Goal: Transaction & Acquisition: Purchase product/service

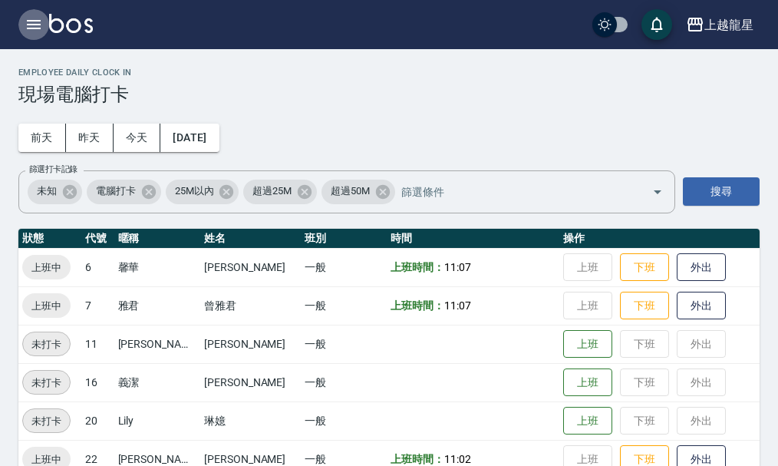
click at [44, 21] on button "button" at bounding box center [33, 24] width 31 height 31
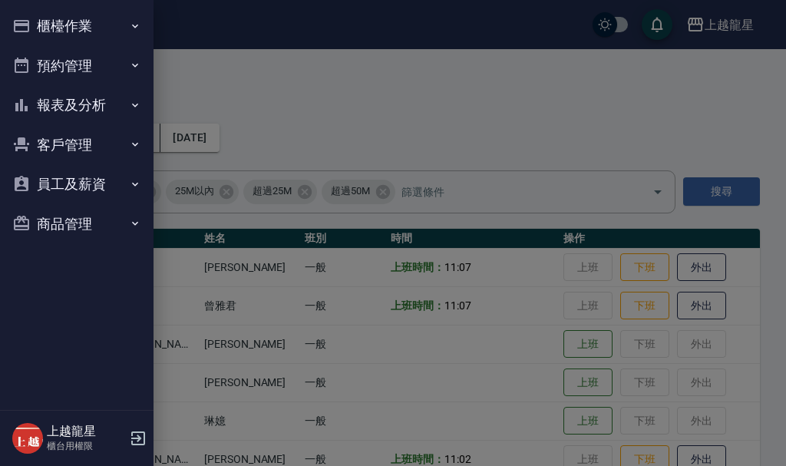
drag, startPoint x: 44, startPoint y: 21, endPoint x: 37, endPoint y: 77, distance: 56.5
click at [53, 22] on button "櫃檯作業" at bounding box center [76, 26] width 141 height 40
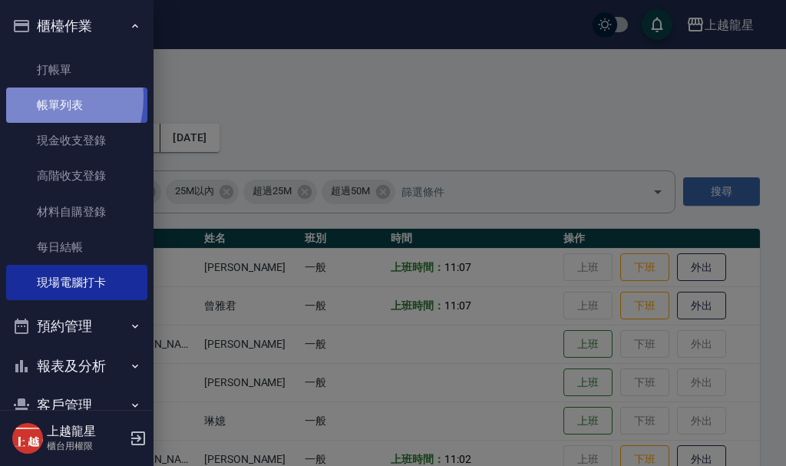
click at [32, 97] on link "帳單列表" at bounding box center [76, 104] width 141 height 35
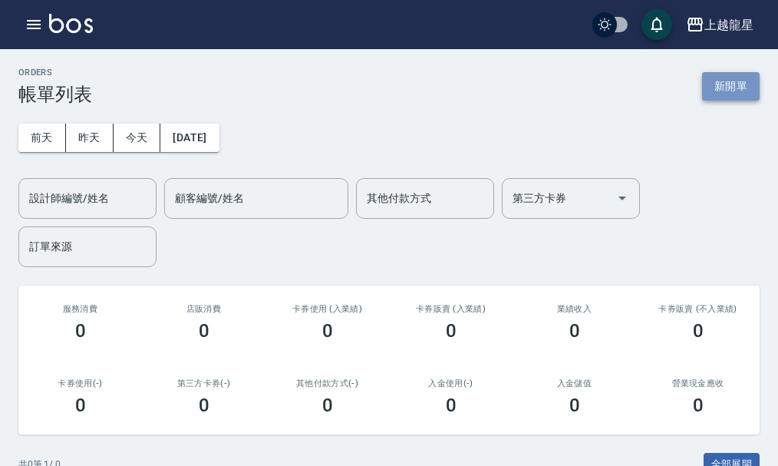
click at [722, 74] on button "新開單" at bounding box center [731, 86] width 58 height 28
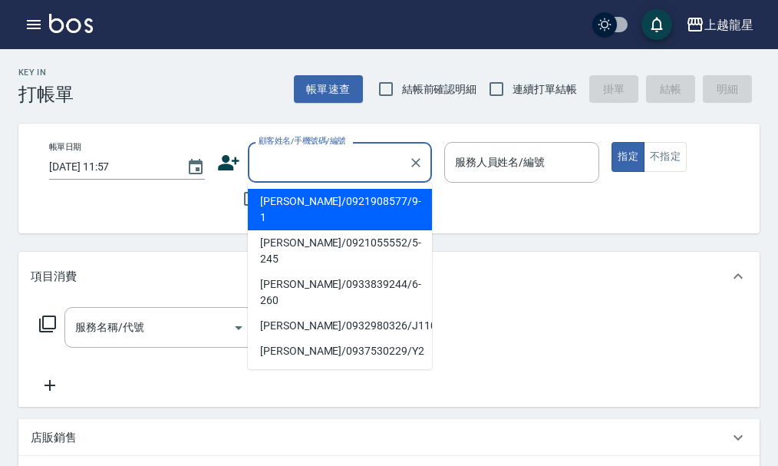
click at [326, 163] on input "顧客姓名/手機號碼/編號" at bounding box center [328, 162] width 147 height 27
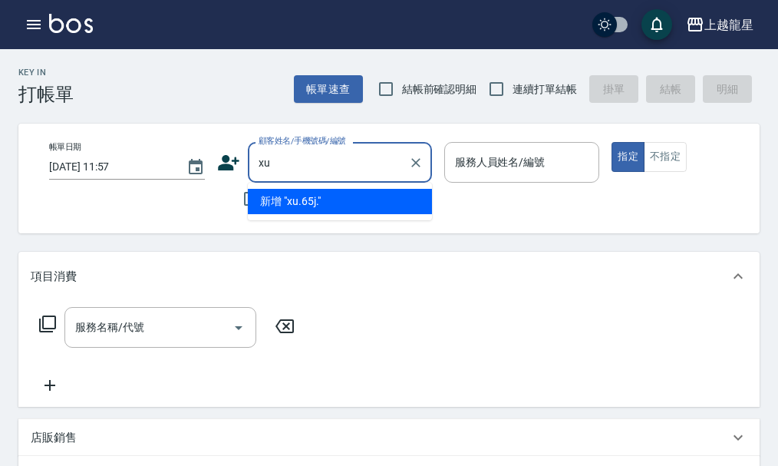
type input "x"
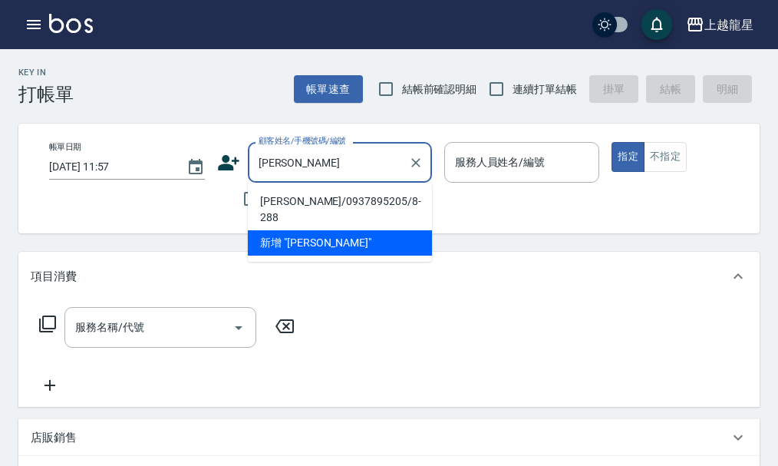
click at [326, 206] on li "劉中興/0937895205/8-288" at bounding box center [340, 209] width 184 height 41
type input "劉中興/0937895205/8-288"
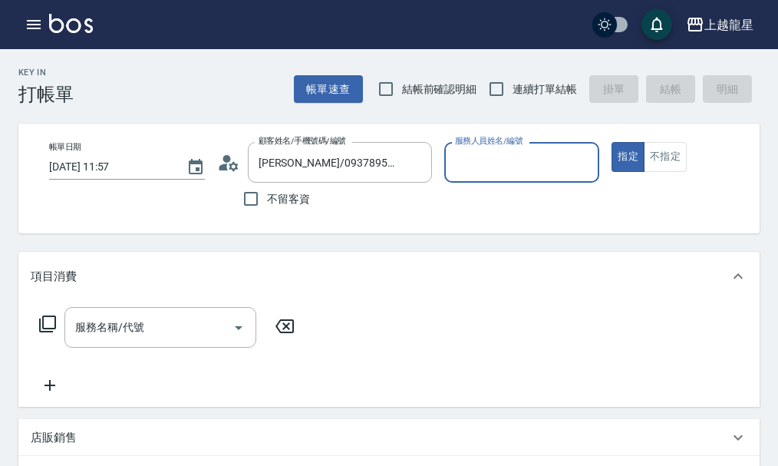
type input "馨華-6"
click at [134, 336] on div "服務名稱/代號 服務名稱/代號" at bounding box center [160, 327] width 192 height 41
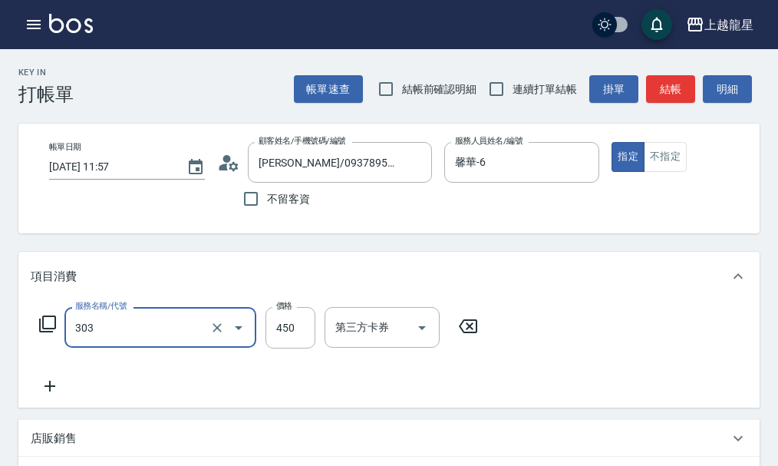
type input "剪髮(303)"
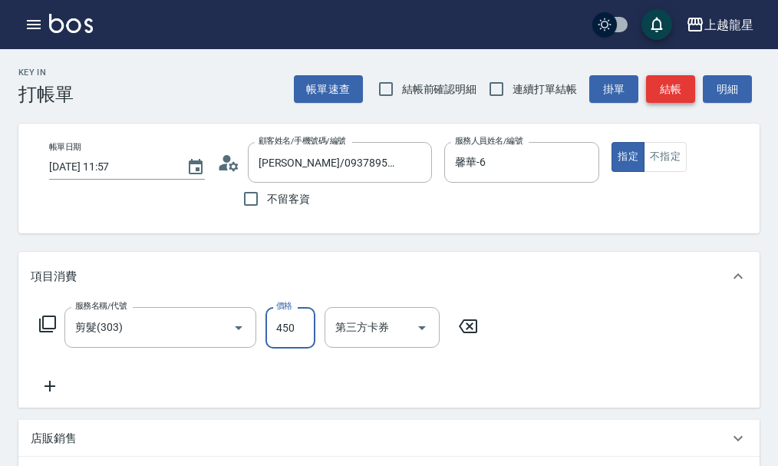
click at [671, 97] on button "結帳" at bounding box center [670, 89] width 49 height 28
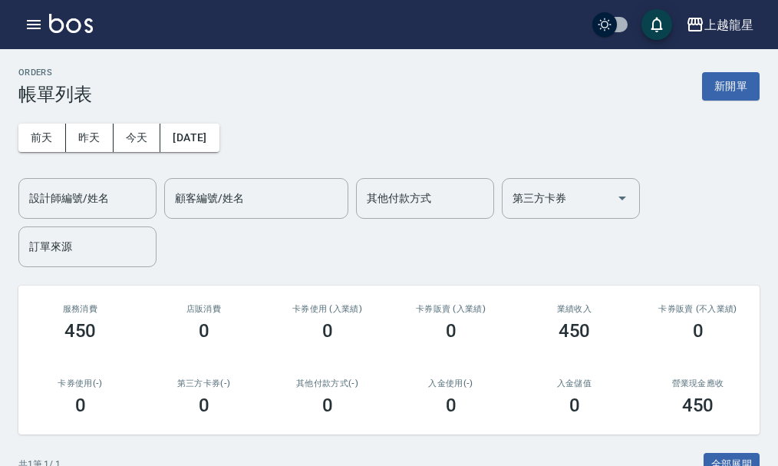
click at [737, 71] on div "ORDERS 帳單列表 新開單" at bounding box center [388, 87] width 741 height 38
click at [728, 86] on button "新開單" at bounding box center [731, 86] width 58 height 28
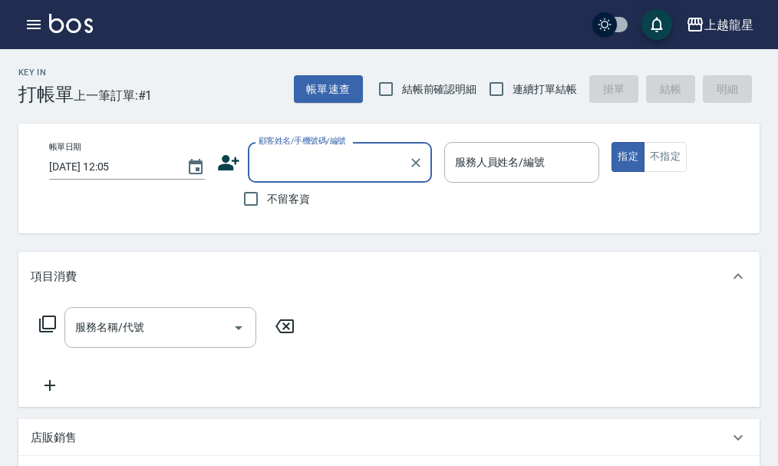
click at [271, 203] on span "不留客資" at bounding box center [288, 199] width 43 height 16
click at [267, 203] on input "不留客資" at bounding box center [251, 199] width 32 height 32
checkbox input "true"
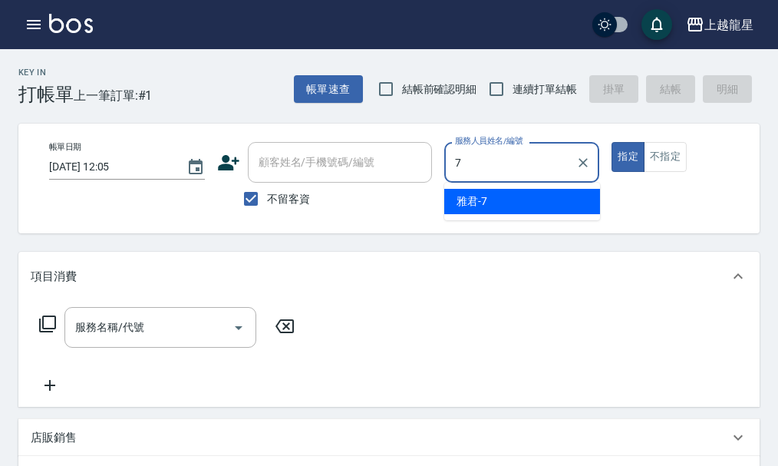
type input "雅君-7"
type button "true"
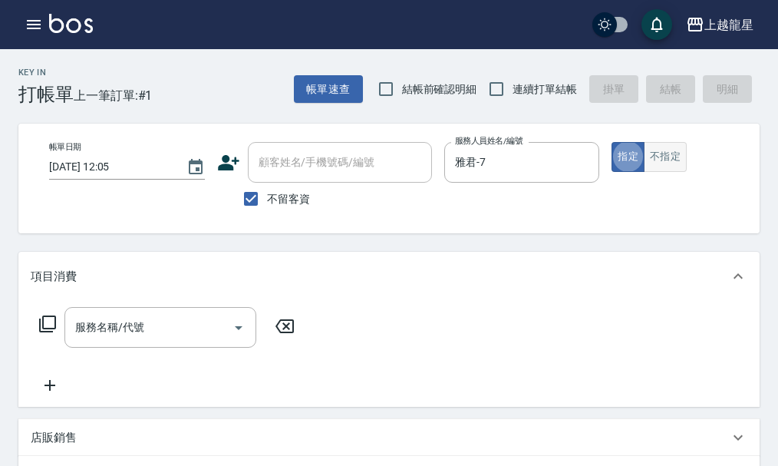
click at [654, 159] on button "不指定" at bounding box center [665, 157] width 43 height 30
click at [140, 331] on input "服務名稱/代號" at bounding box center [148, 327] width 155 height 27
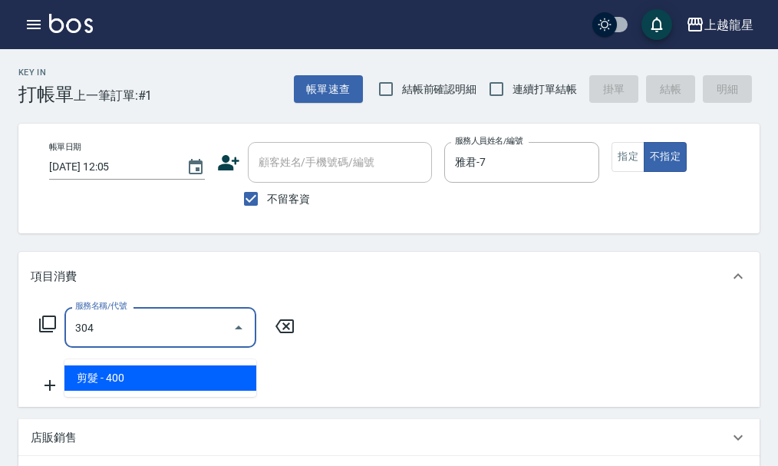
type input "剪髮(304)"
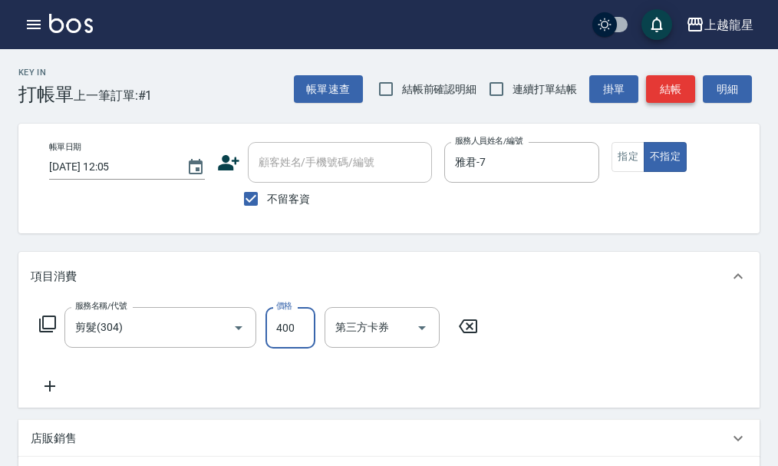
click at [670, 82] on button "結帳" at bounding box center [670, 89] width 49 height 28
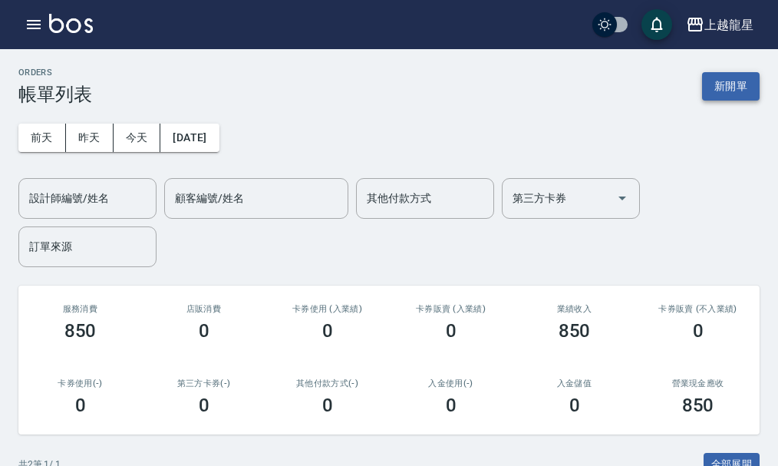
click at [726, 79] on button "新開單" at bounding box center [731, 86] width 58 height 28
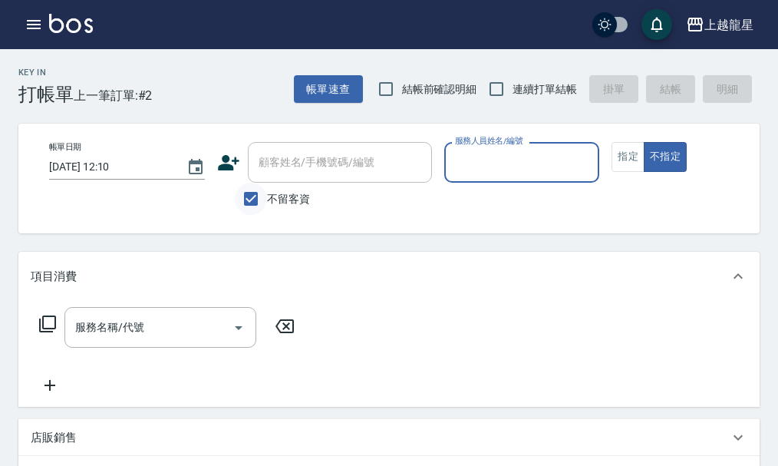
click at [244, 195] on input "不留客資" at bounding box center [251, 199] width 32 height 32
checkbox input "false"
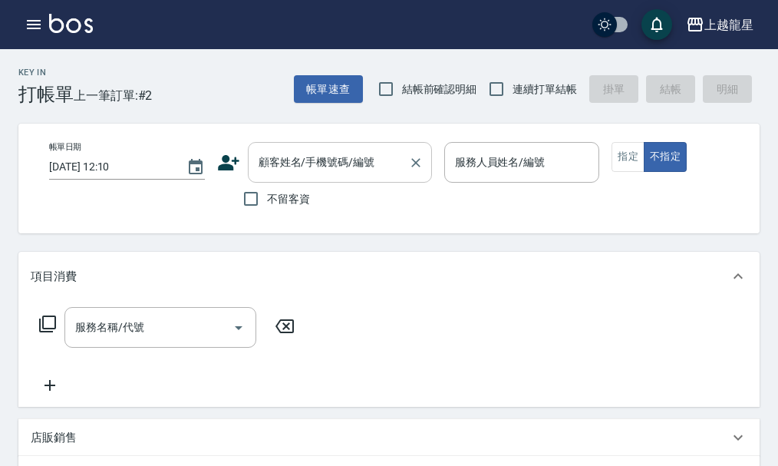
click at [277, 167] on div "顧客姓名/手機號碼/編號 顧客姓名/手機號碼/編號" at bounding box center [340, 162] width 184 height 41
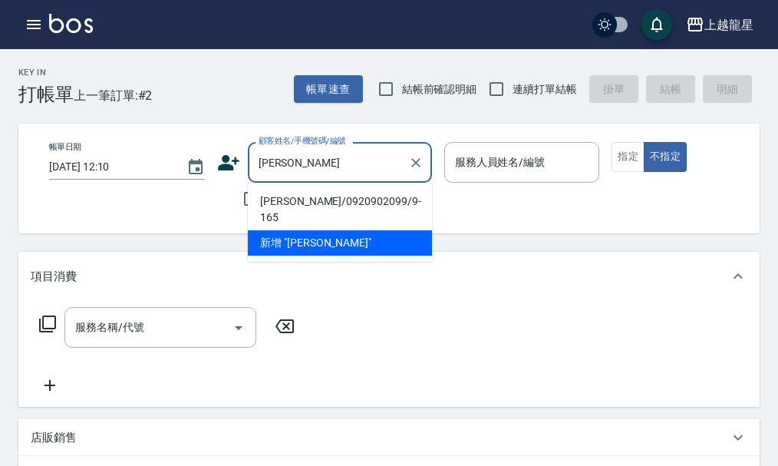
type input "梁瀞文/0920902099/9-165"
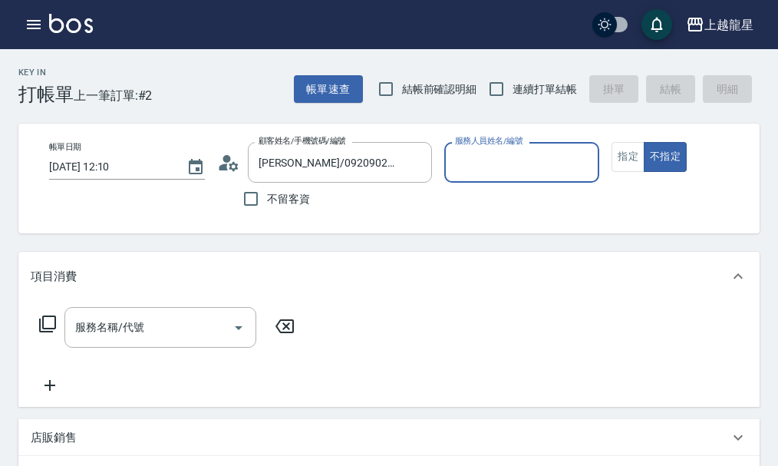
type input "Alisa-10"
click at [641, 163] on button "指定" at bounding box center [627, 157] width 33 height 30
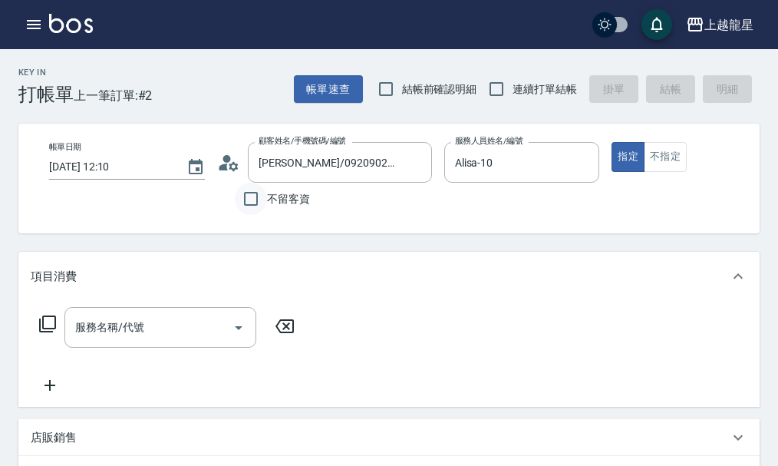
click at [247, 199] on input "不留客資" at bounding box center [251, 199] width 32 height 32
checkbox input "true"
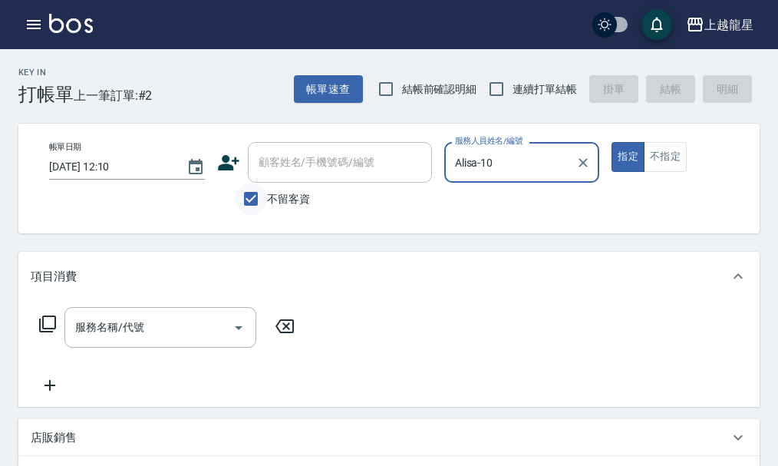
click at [251, 193] on input "不留客資" at bounding box center [251, 199] width 32 height 32
checkbox input "false"
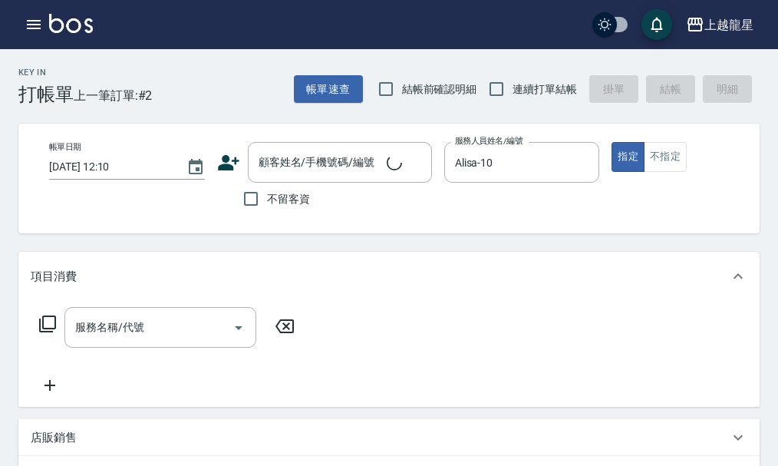
type input "魏妤潔/0909629261/"
click at [423, 162] on button "Clear" at bounding box center [415, 162] width 21 height 21
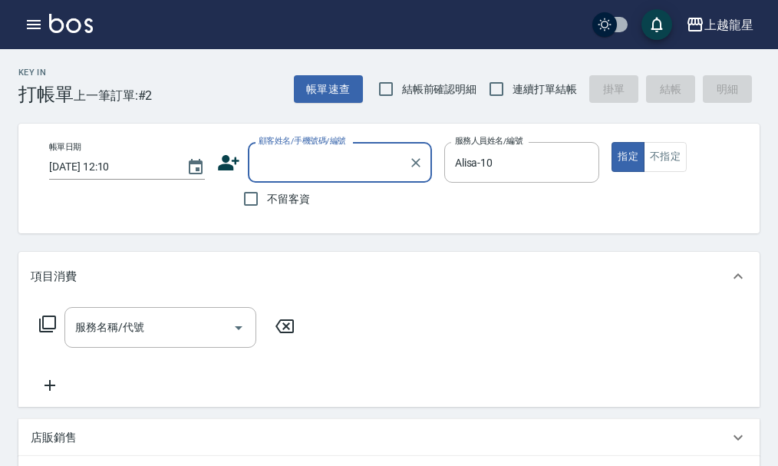
click at [370, 161] on input "顧客姓名/手機號碼/編號" at bounding box center [328, 162] width 147 height 27
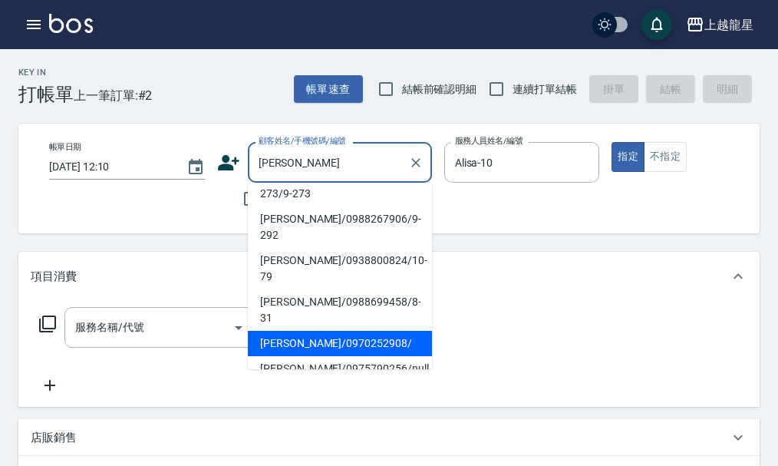
type input "楊"
click at [33, 27] on icon "button" at bounding box center [34, 24] width 18 height 18
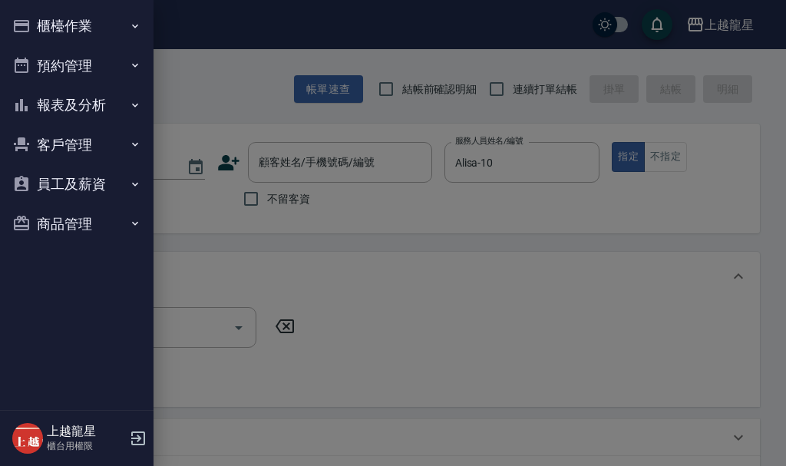
click at [35, 68] on button "預約管理" at bounding box center [76, 66] width 141 height 40
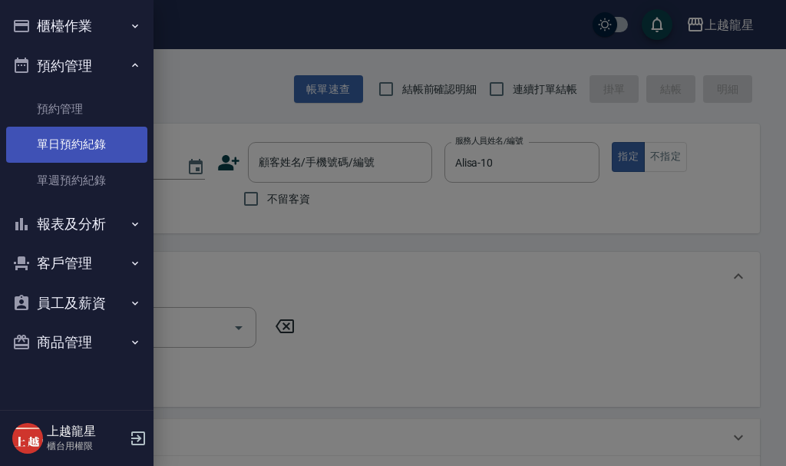
click at [60, 150] on link "單日預約紀錄" at bounding box center [76, 144] width 141 height 35
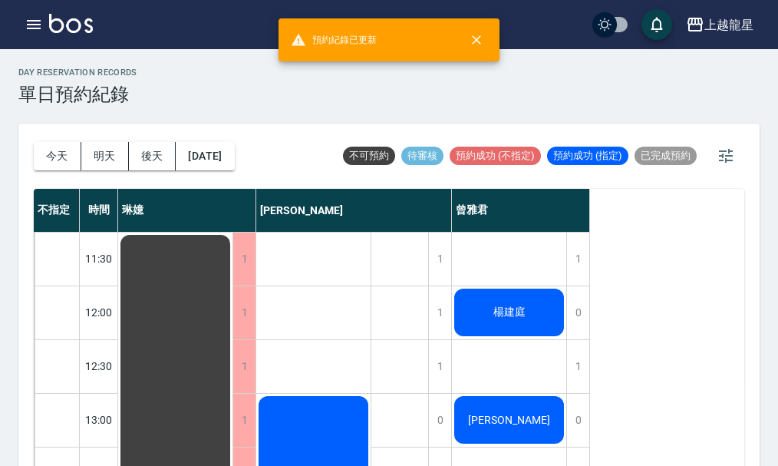
click at [507, 305] on span "楊建庭" at bounding box center [509, 312] width 38 height 14
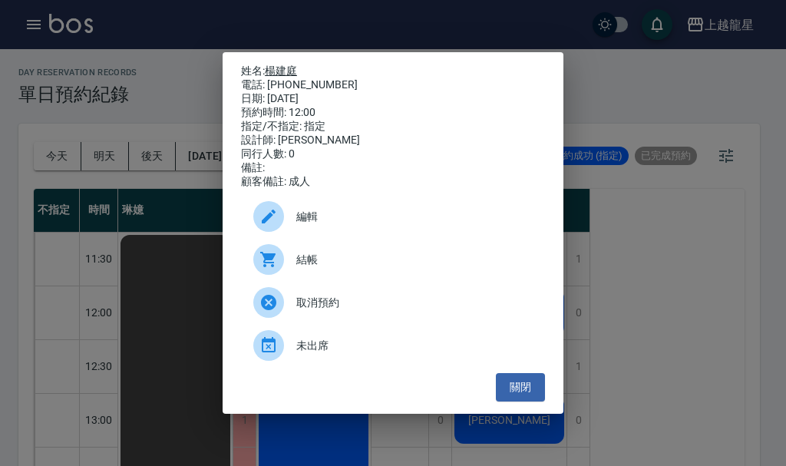
click at [278, 68] on link "楊建庭" at bounding box center [281, 70] width 32 height 12
click at [175, 193] on div "姓名: 楊建庭 電話: 0910391798 日期: 2025/09/18 預約時間: 12:00 指定/不指定: 指定 設計師: 曾雅君 同行人數: 0 備…" at bounding box center [393, 233] width 786 height 466
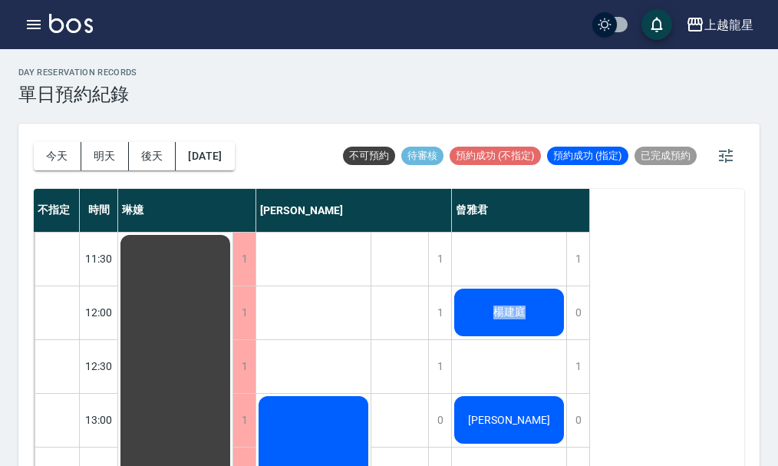
drag, startPoint x: 486, startPoint y: 308, endPoint x: 543, endPoint y: 311, distance: 56.9
click at [543, 311] on div "楊建庭" at bounding box center [509, 312] width 114 height 52
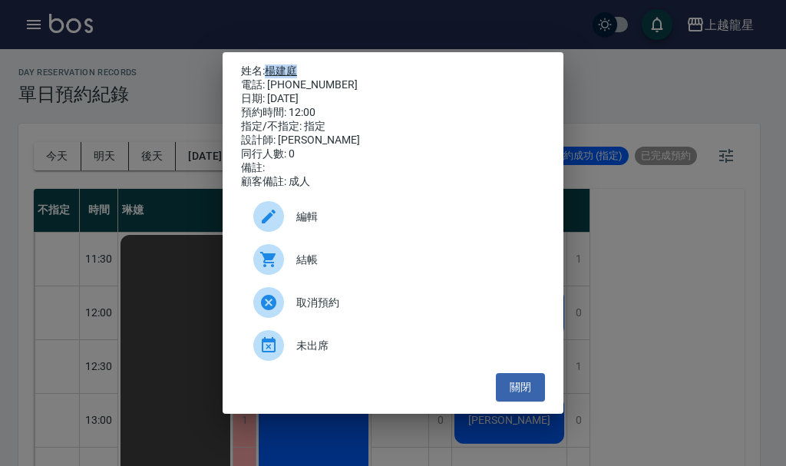
drag, startPoint x: 264, startPoint y: 69, endPoint x: 320, endPoint y: 61, distance: 56.5
click at [320, 64] on p "姓名: 楊建庭" at bounding box center [393, 71] width 304 height 14
copy p "楊建庭"
click at [170, 58] on div "姓名: 楊建庭 電話: 0910391798 日期: 2025/09/18 預約時間: 12:00 指定/不指定: 指定 設計師: 曾雅君 同行人數: 0 備…" at bounding box center [393, 233] width 786 height 466
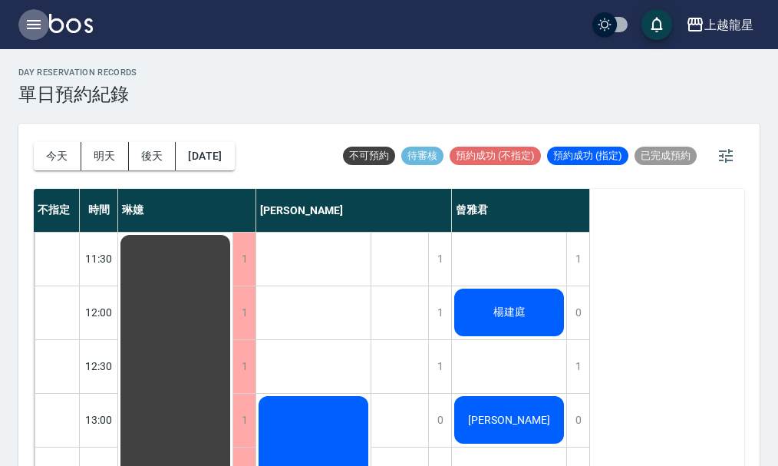
click at [30, 26] on icon "button" at bounding box center [34, 24] width 18 height 18
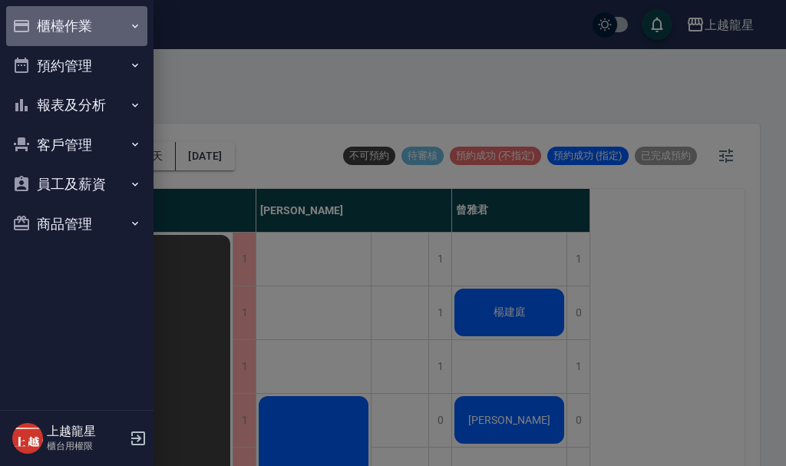
click at [33, 26] on button "櫃檯作業" at bounding box center [76, 26] width 141 height 40
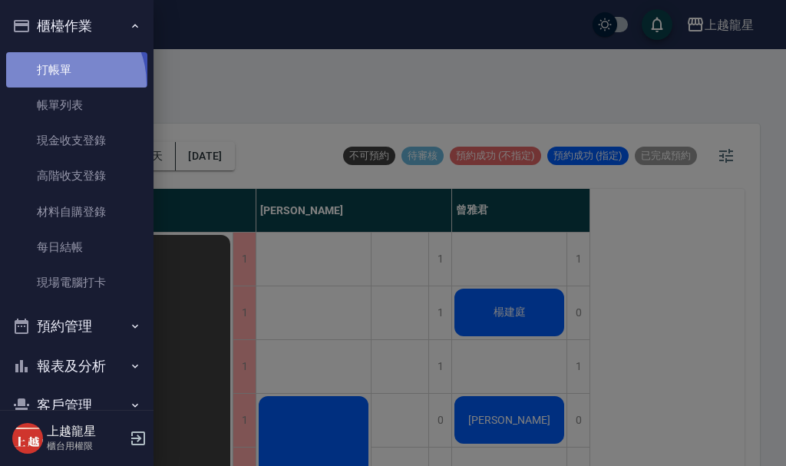
click at [52, 84] on link "打帳單" at bounding box center [76, 69] width 141 height 35
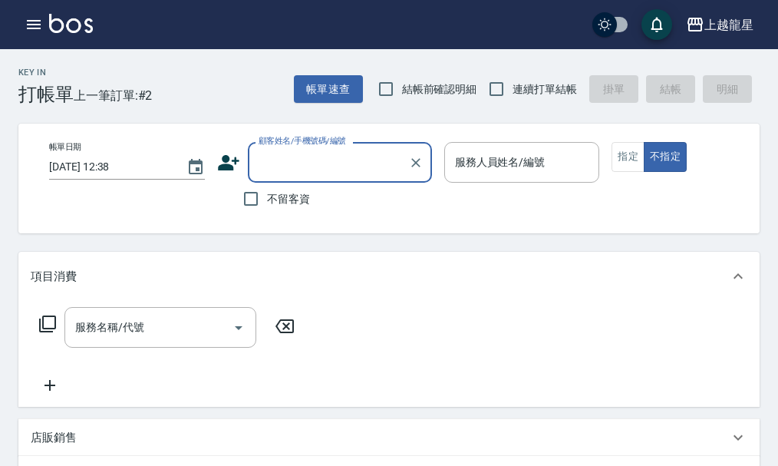
click at [394, 163] on input "顧客姓名/手機號碼/編號" at bounding box center [328, 162] width 147 height 27
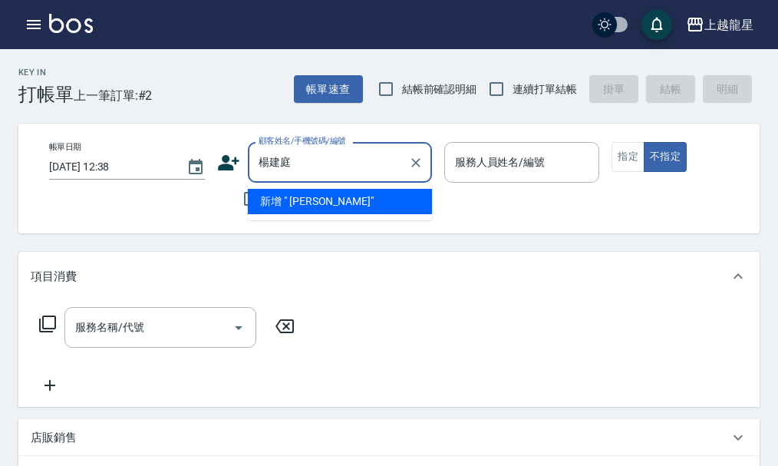
click at [362, 203] on li "新增 " 楊建庭"" at bounding box center [340, 201] width 184 height 25
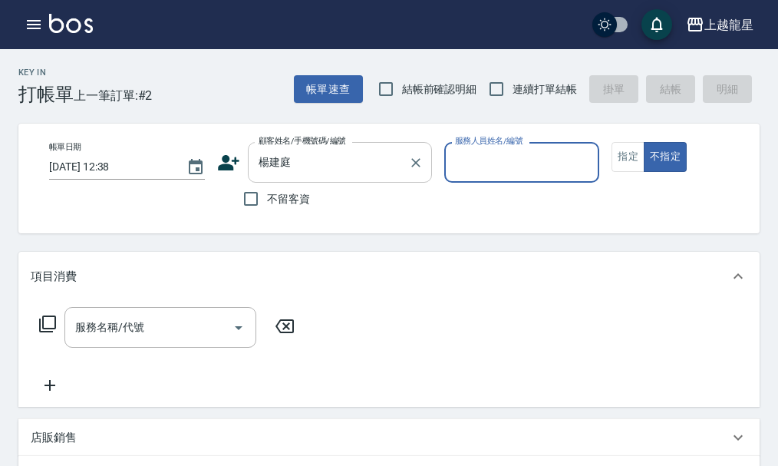
click at [338, 170] on input "楊建庭" at bounding box center [328, 162] width 147 height 27
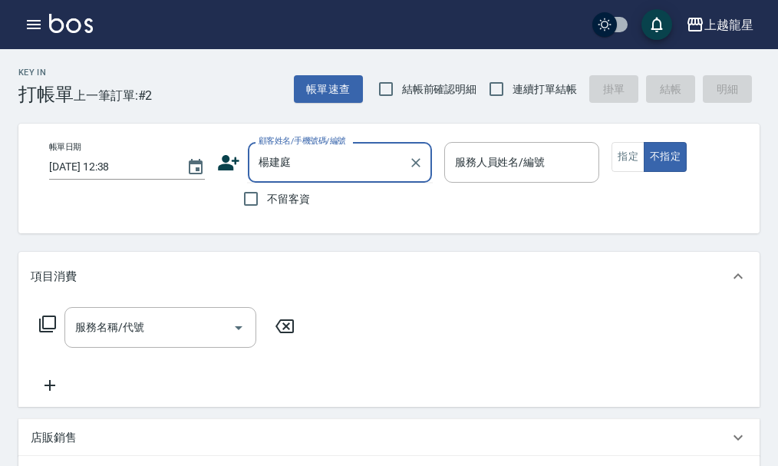
click at [338, 170] on input "楊建庭" at bounding box center [328, 162] width 147 height 27
click at [350, 169] on input "楊建庭" at bounding box center [328, 162] width 147 height 27
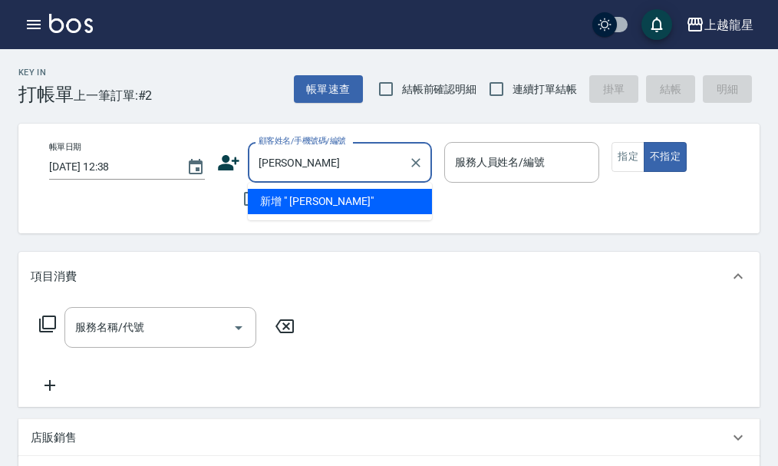
type input "楊"
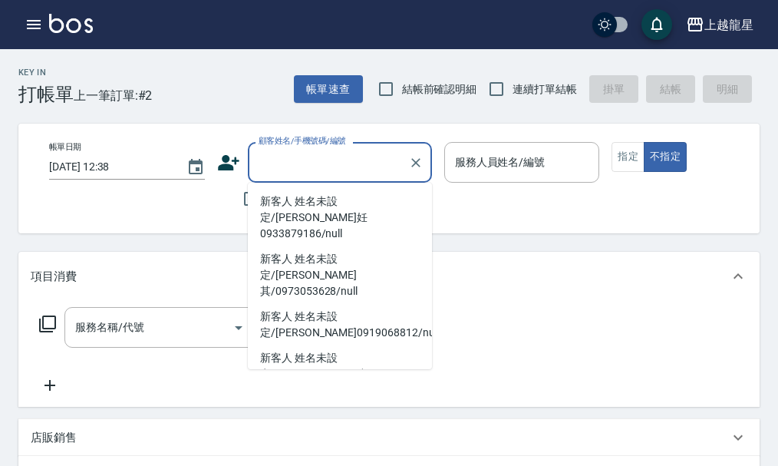
paste input "楊建庭"
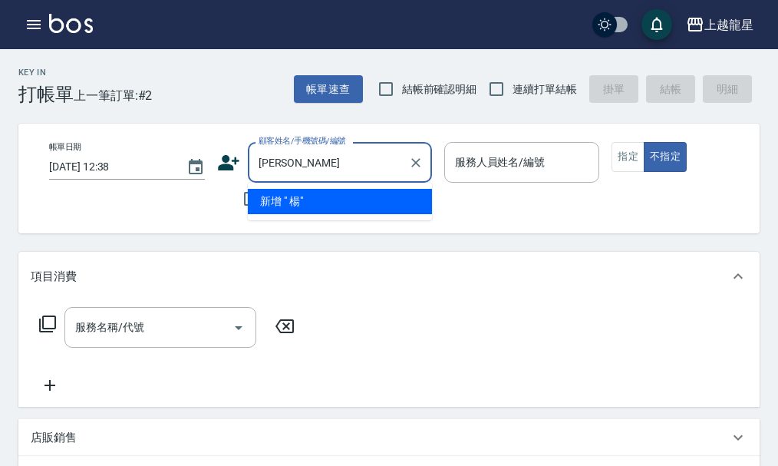
type input "楊"
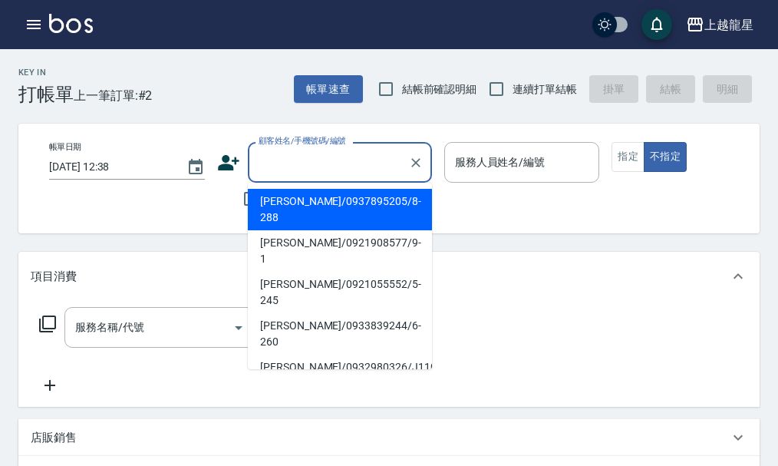
click at [341, 164] on input "顧客姓名/手機號碼/編號" at bounding box center [328, 162] width 147 height 27
paste input "0910391798"
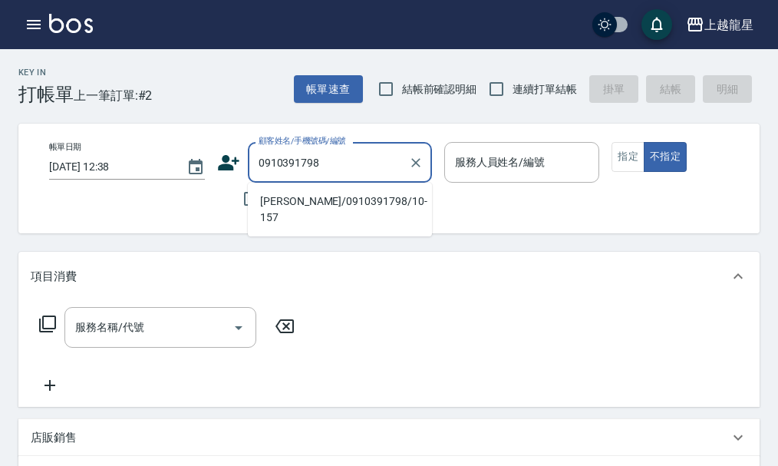
click at [352, 206] on li "楊建庭/0910391798/10-157" at bounding box center [340, 209] width 184 height 41
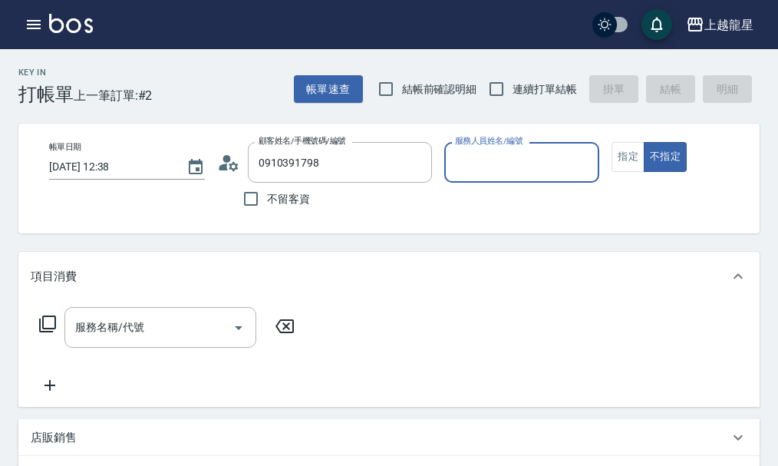
type input "楊建庭/0910391798/10-157"
type input "雅君-7"
click at [621, 152] on button "指定" at bounding box center [627, 157] width 33 height 30
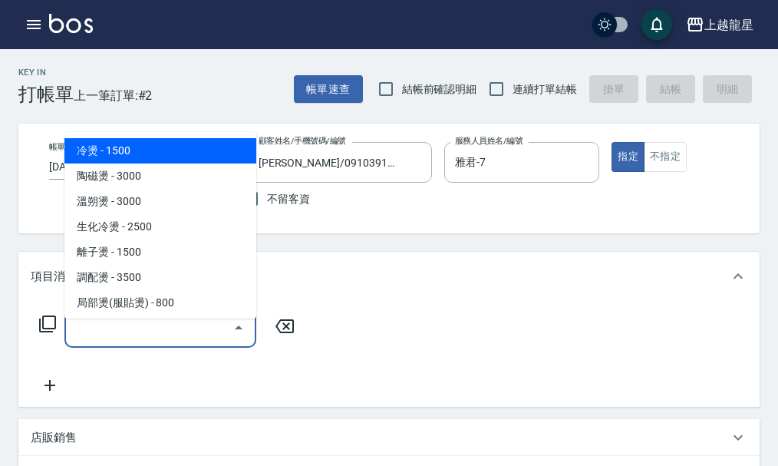
click at [107, 341] on input "服務名稱/代號" at bounding box center [148, 327] width 155 height 27
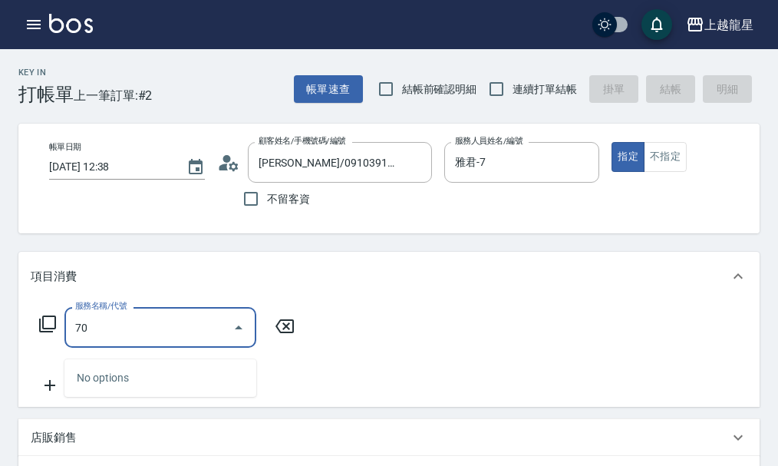
type input "7"
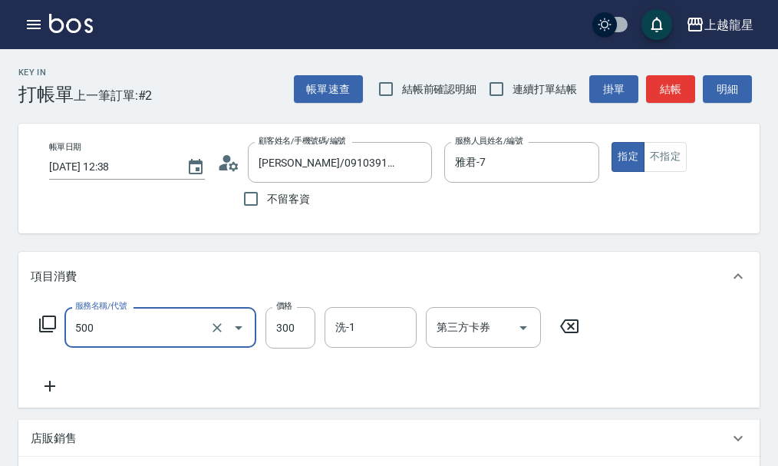
type input "一般洗髮(500)"
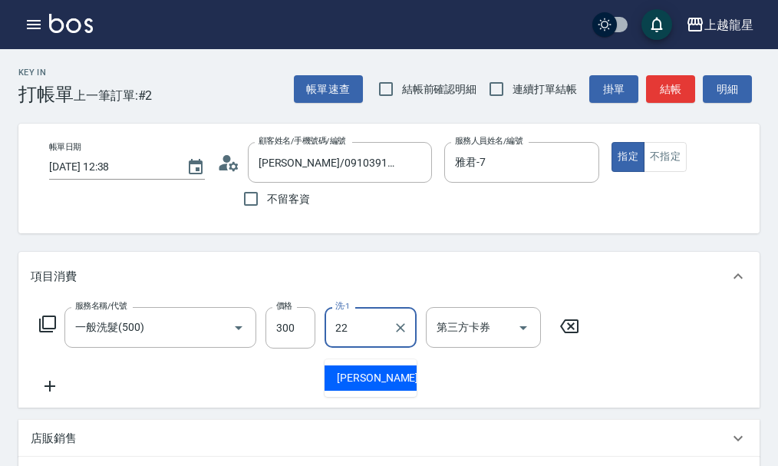
type input "阿琳-22"
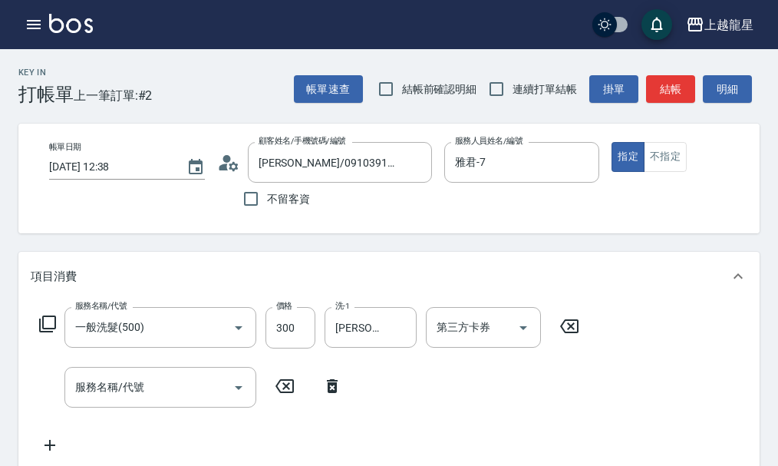
click at [36, 330] on div "服務名稱/代號 一般洗髮(500) 服務名稱/代號 價格 300 價格 洗-1 阿琳-22 洗-1 第三方卡券 第三方卡券" at bounding box center [310, 327] width 558 height 41
click at [33, 328] on div "服務名稱/代號 一般洗髮(500) 服務名稱/代號 價格 300 價格 洗-1 阿琳-22 洗-1 第三方卡券 第三方卡券" at bounding box center [310, 327] width 558 height 41
click at [47, 333] on icon at bounding box center [47, 324] width 18 height 18
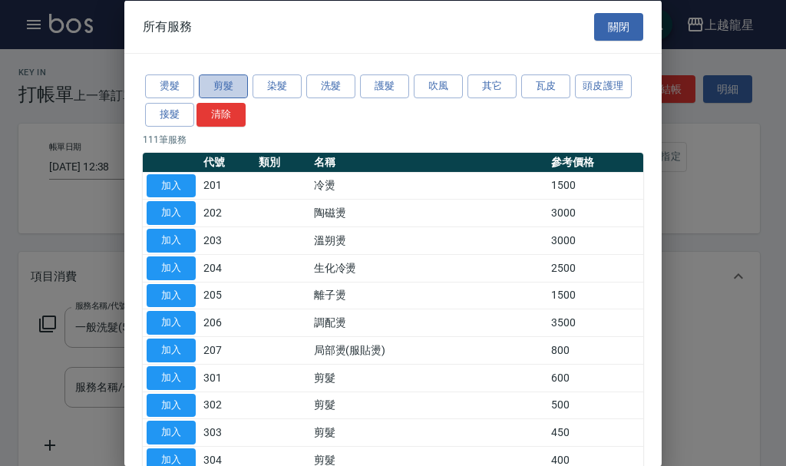
click at [229, 84] on button "剪髮" at bounding box center [223, 86] width 49 height 24
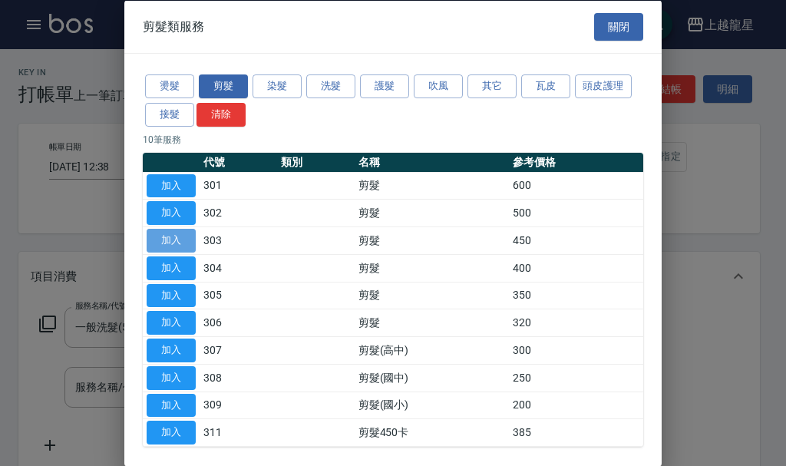
click at [186, 237] on button "加入" at bounding box center [171, 241] width 49 height 24
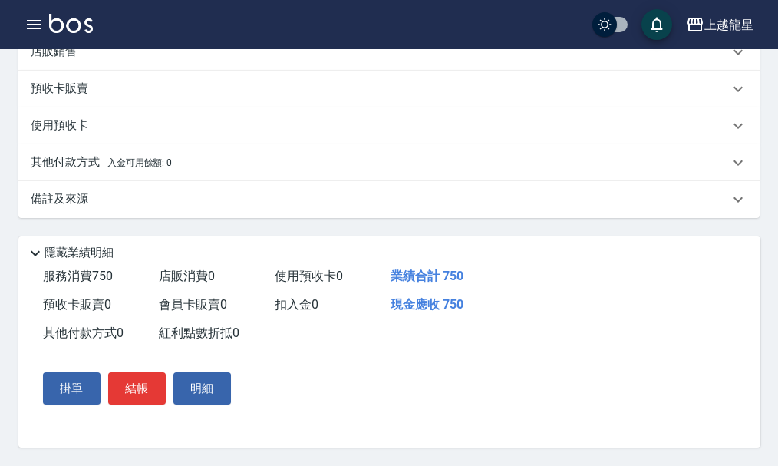
scroll to position [524, 0]
click at [146, 384] on button "結帳" at bounding box center [137, 388] width 58 height 32
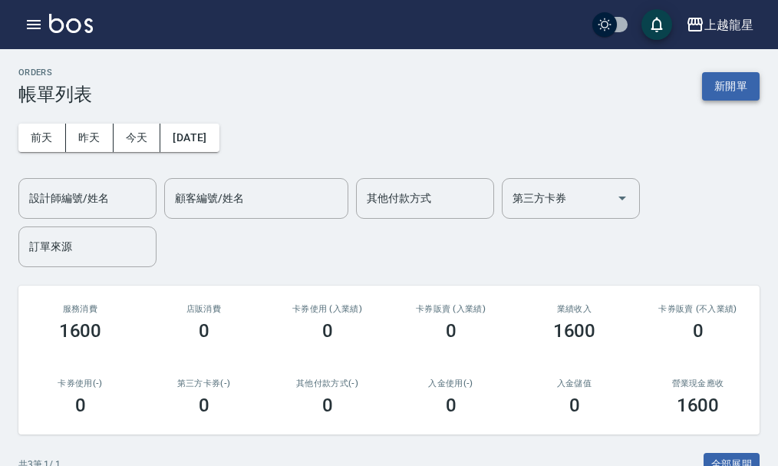
click at [731, 86] on button "新開單" at bounding box center [731, 86] width 58 height 28
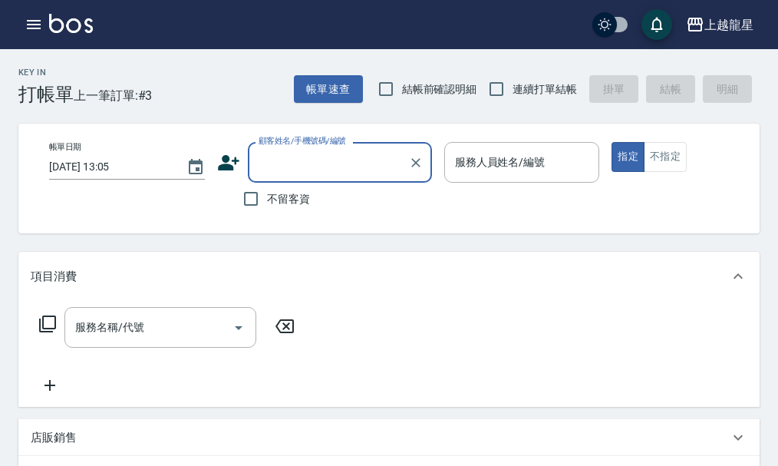
type input "ㄑ"
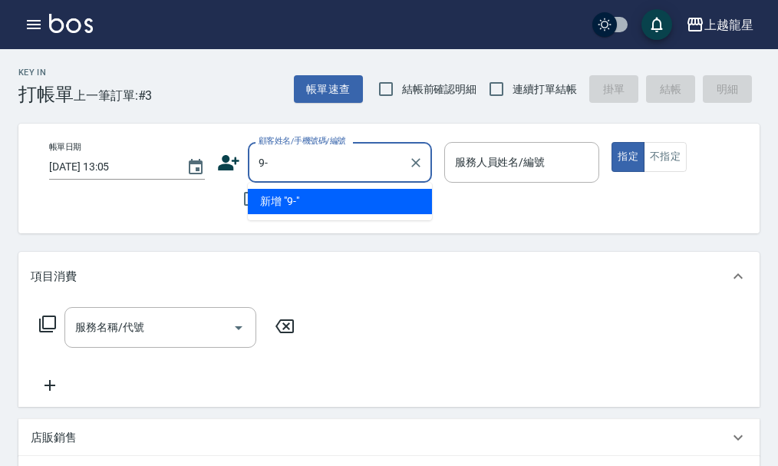
type input "9"
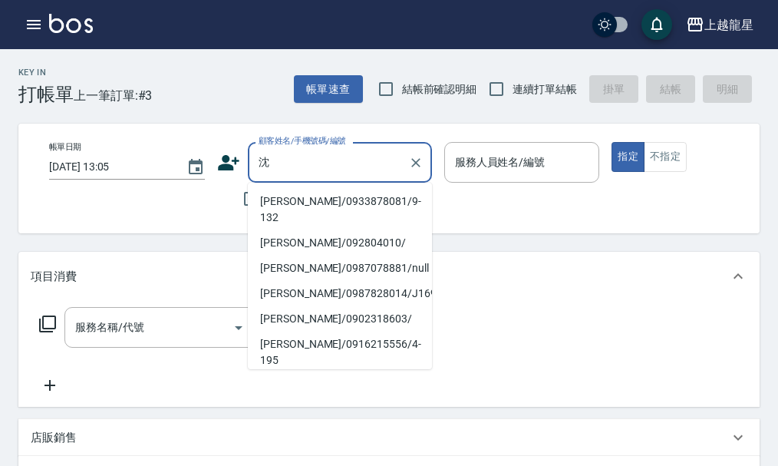
click at [285, 198] on li "沈士猷/0933878081/9-132" at bounding box center [340, 209] width 184 height 41
type input "沈士猷/0933878081/9-132"
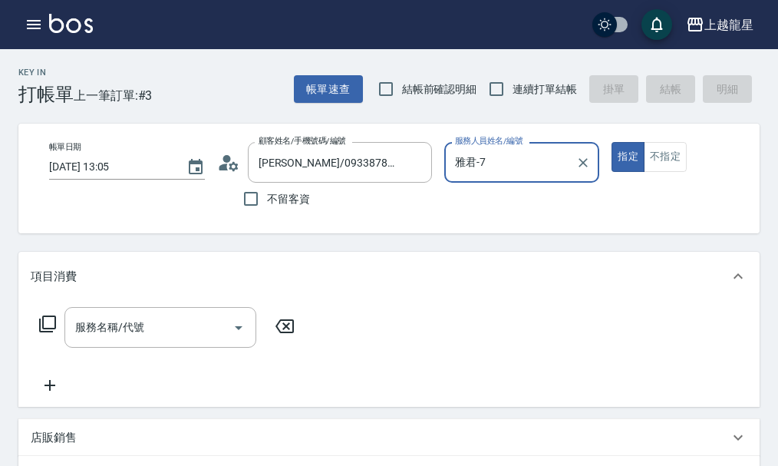
type input "雅君-7"
click at [137, 341] on input "服務名稱/代號" at bounding box center [148, 327] width 155 height 27
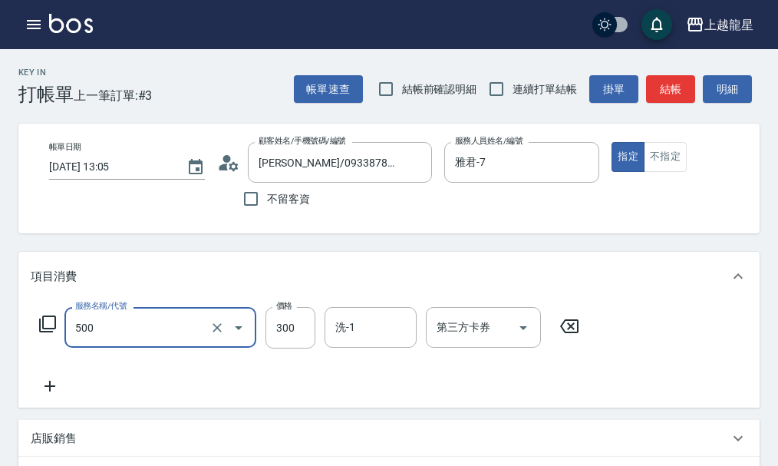
type input "一般洗髮(500)"
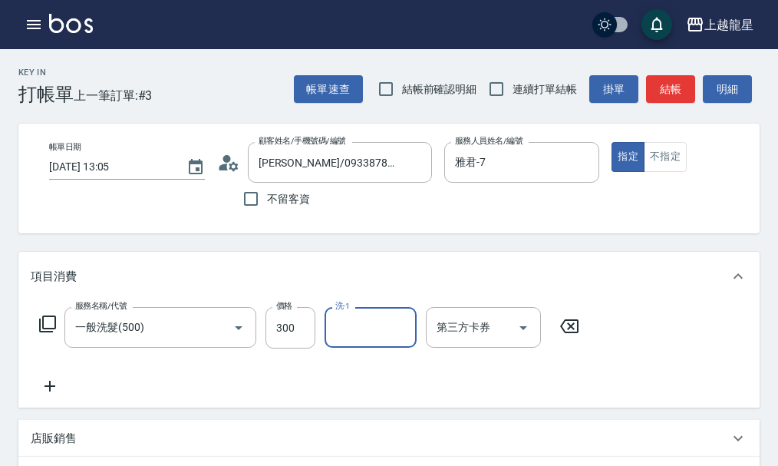
type input "1"
type input "阿琳-22"
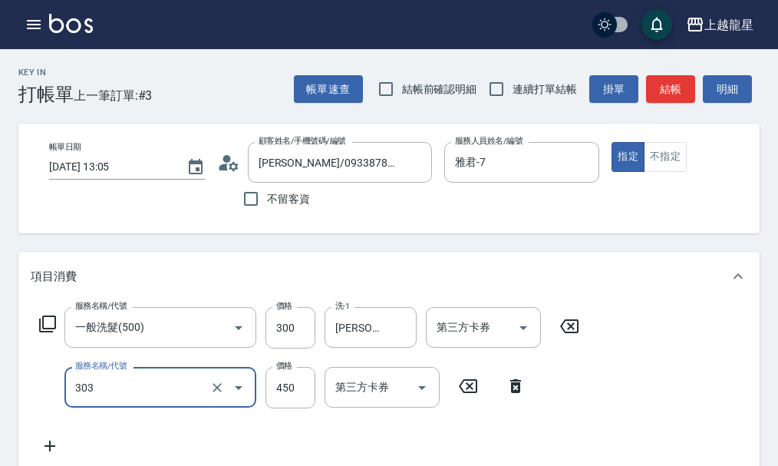
type input "剪髮(303)"
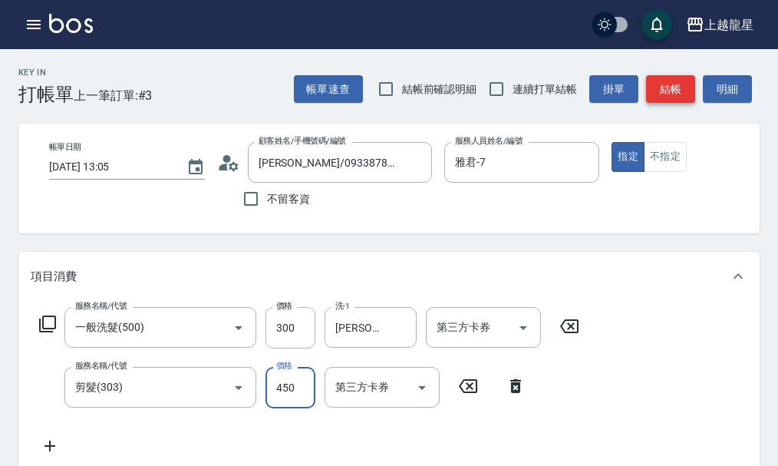
click at [684, 85] on button "結帳" at bounding box center [670, 89] width 49 height 28
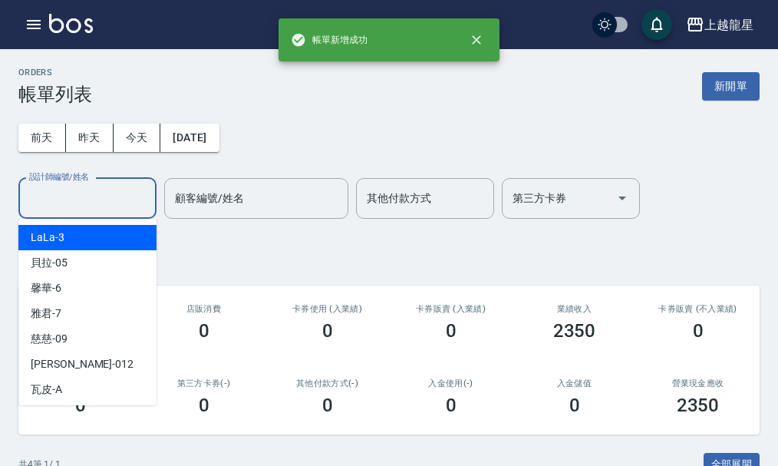
click at [100, 189] on input "設計師編號/姓名" at bounding box center [87, 198] width 124 height 27
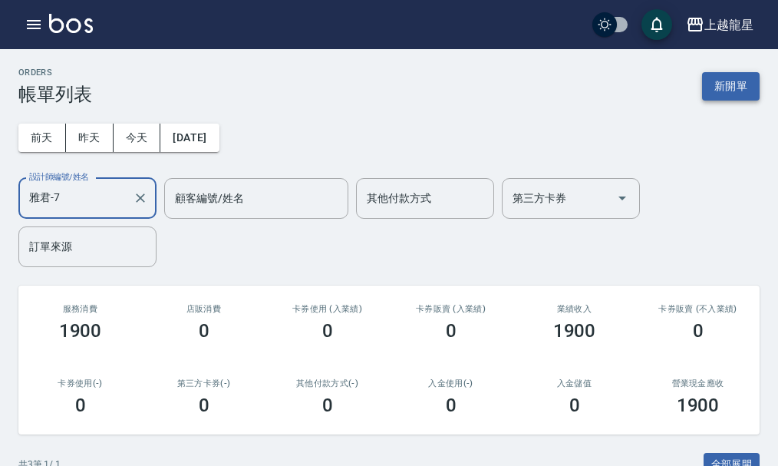
type input "雅君-7"
click at [712, 84] on button "新開單" at bounding box center [731, 86] width 58 height 28
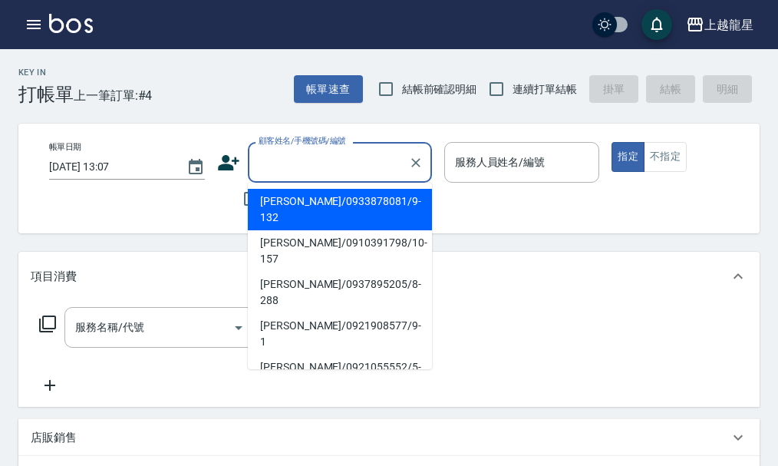
click at [298, 162] on input "顧客姓名/手機號碼/編號" at bounding box center [328, 162] width 147 height 27
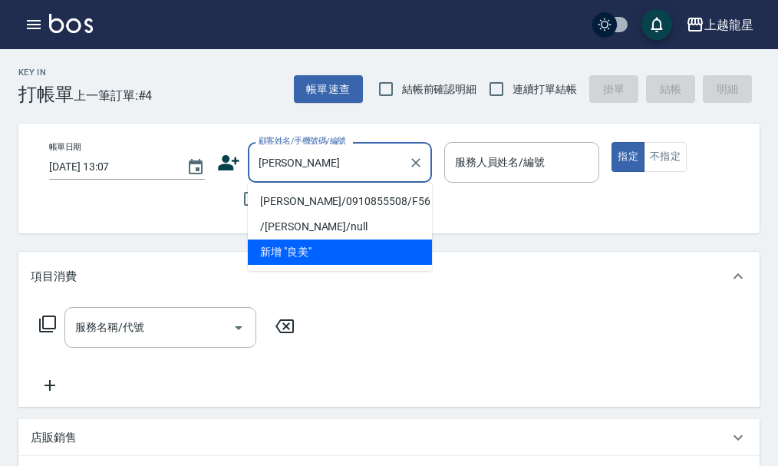
click at [315, 214] on li "/良美美/null" at bounding box center [340, 226] width 184 height 25
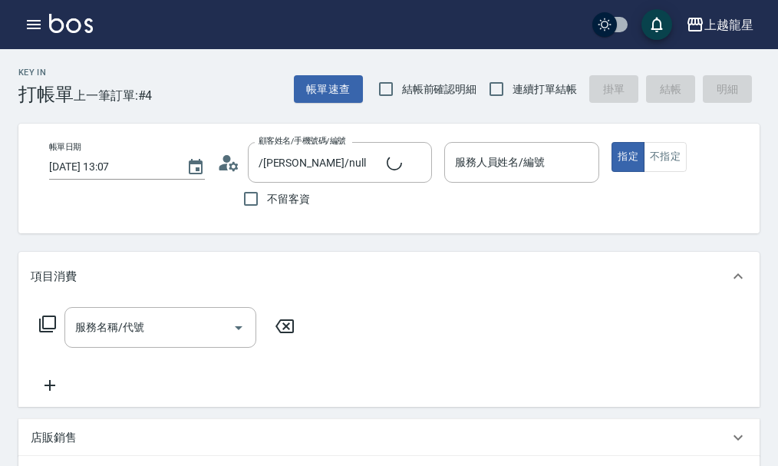
click at [229, 165] on icon at bounding box center [228, 162] width 23 height 23
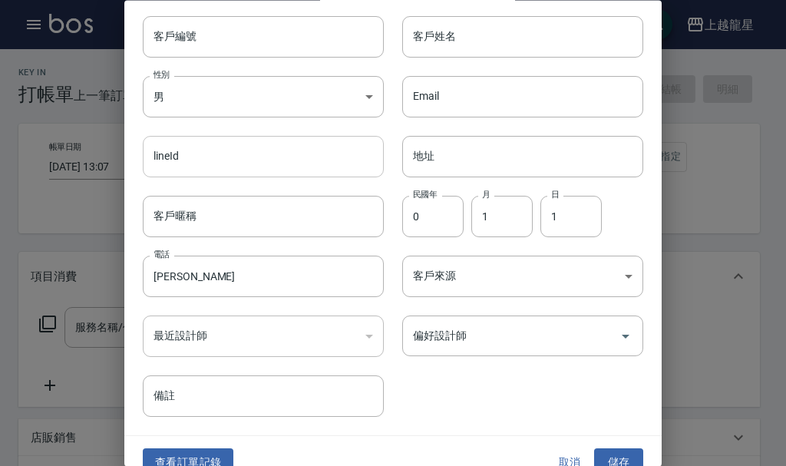
scroll to position [66, 0]
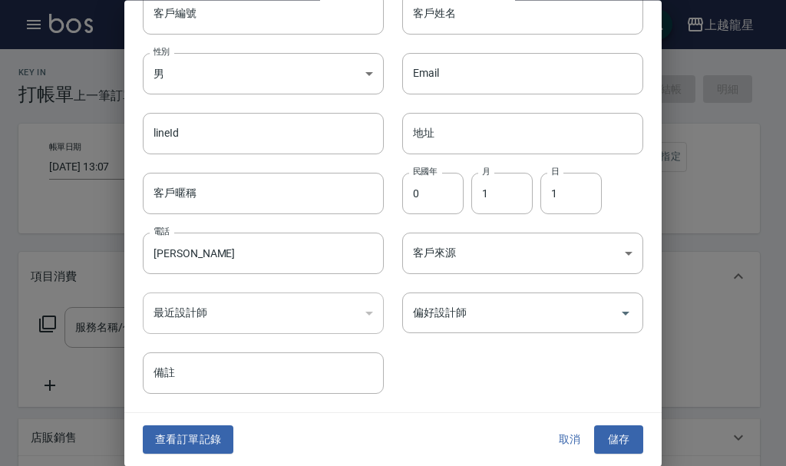
click at [552, 446] on button "取消" at bounding box center [569, 440] width 49 height 28
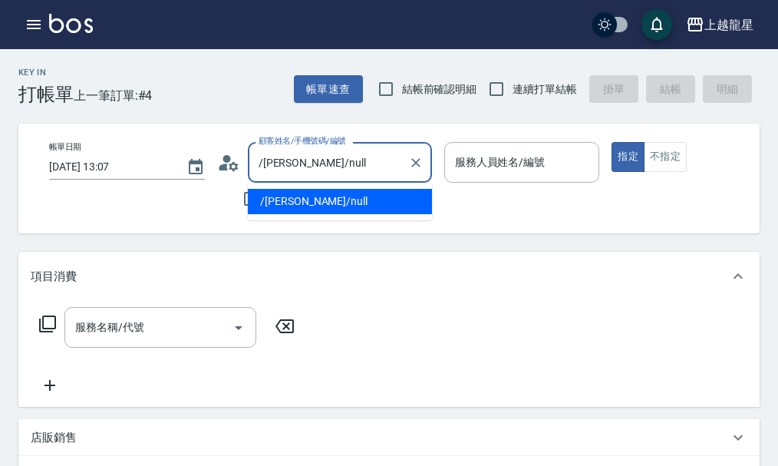
click at [322, 156] on input "/良美美/null" at bounding box center [328, 162] width 147 height 27
click at [262, 155] on input "/良美" at bounding box center [328, 162] width 147 height 27
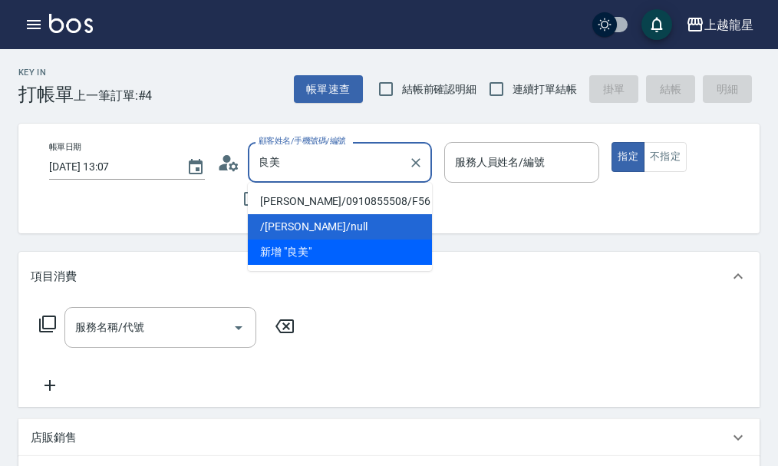
click at [311, 196] on li "王良美/0910855508/F56" at bounding box center [340, 201] width 184 height 25
type input "王良美/0910855508/F56"
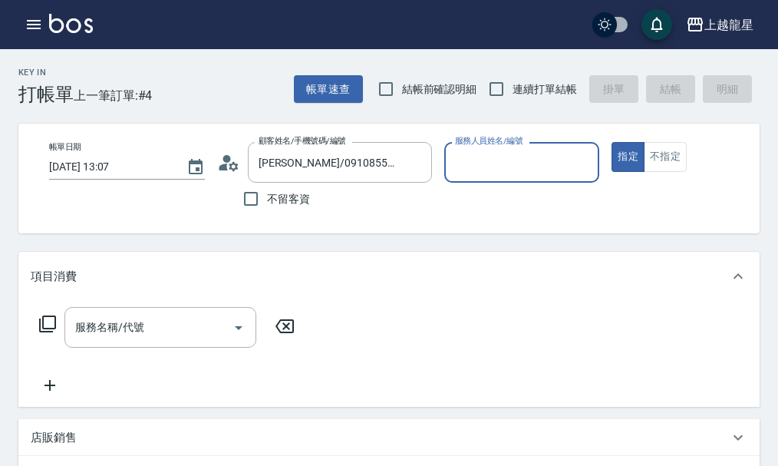
type input "馨華-6"
click at [227, 157] on circle at bounding box center [226, 159] width 8 height 8
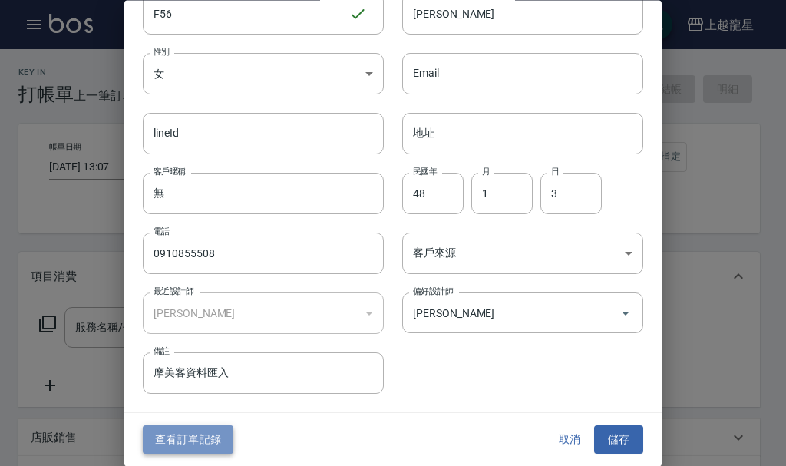
click at [216, 434] on button "查看訂單記錄" at bounding box center [188, 440] width 91 height 28
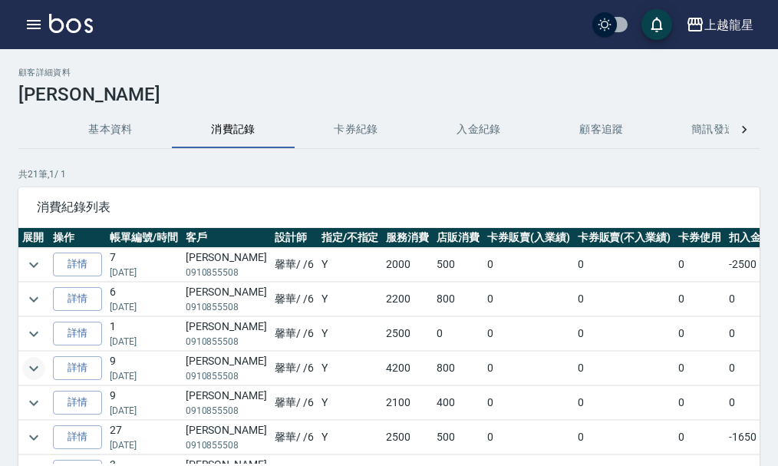
click at [28, 369] on icon "expand row" at bounding box center [34, 368] width 18 height 18
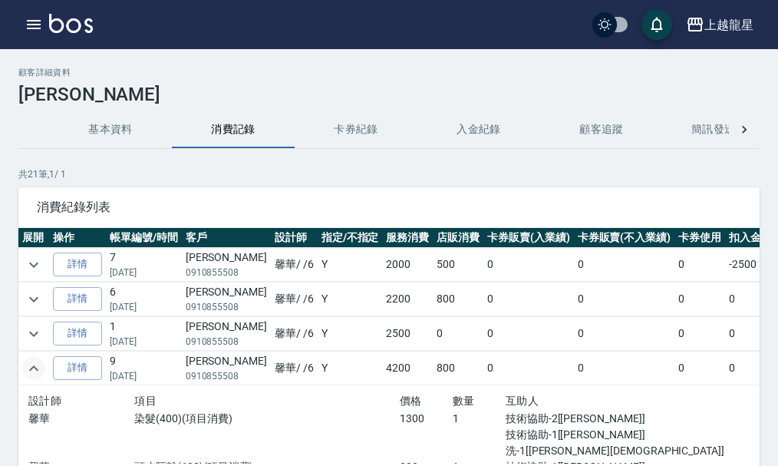
click at [28, 369] on icon "expand row" at bounding box center [34, 368] width 18 height 18
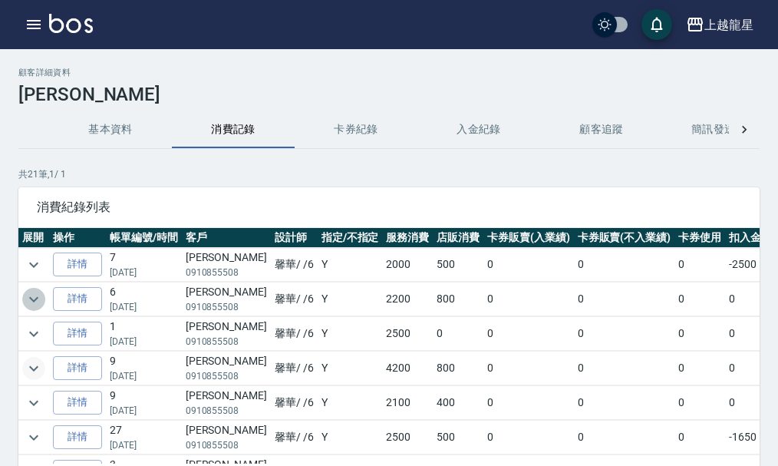
click at [30, 301] on icon "expand row" at bounding box center [34, 299] width 18 height 18
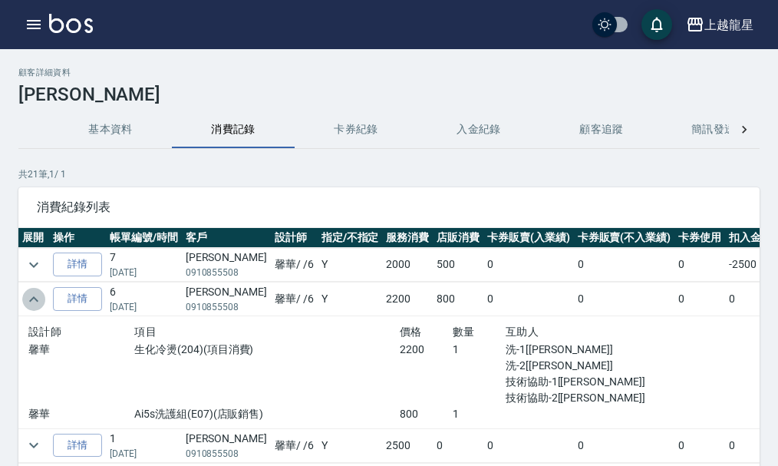
click at [30, 301] on icon "expand row" at bounding box center [34, 299] width 18 height 18
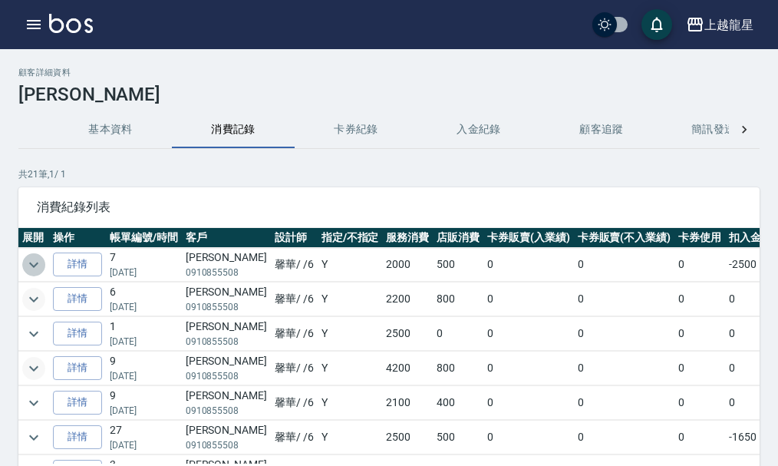
click at [31, 258] on icon "expand row" at bounding box center [34, 264] width 18 height 18
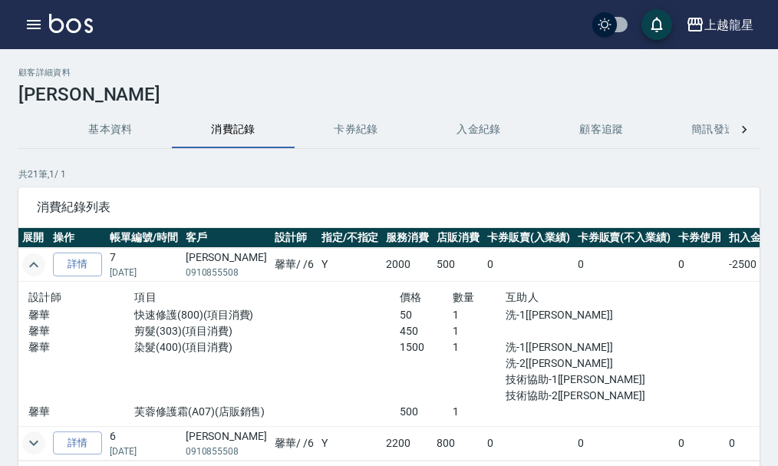
click at [31, 258] on icon "expand row" at bounding box center [34, 264] width 18 height 18
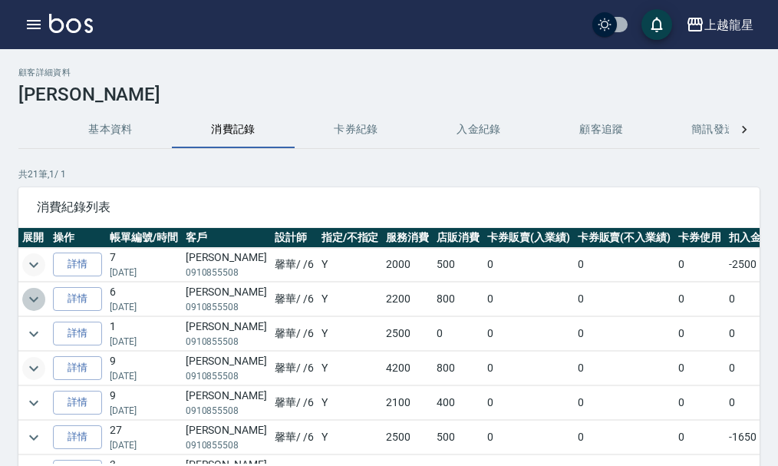
click at [37, 295] on icon "expand row" at bounding box center [34, 299] width 18 height 18
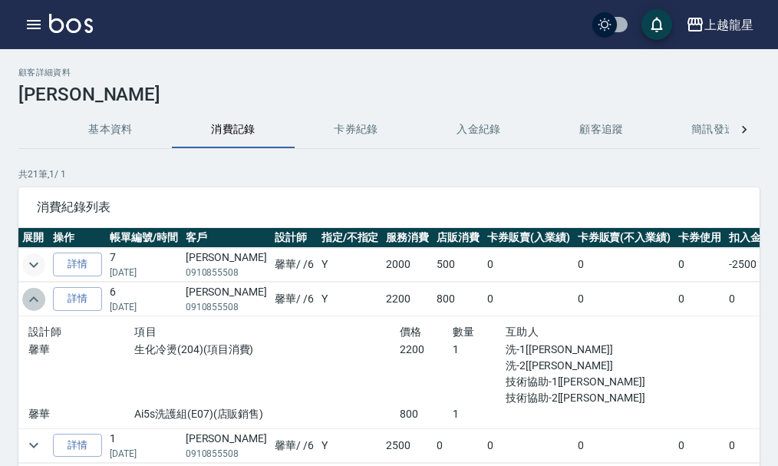
click at [37, 295] on icon "expand row" at bounding box center [34, 299] width 18 height 18
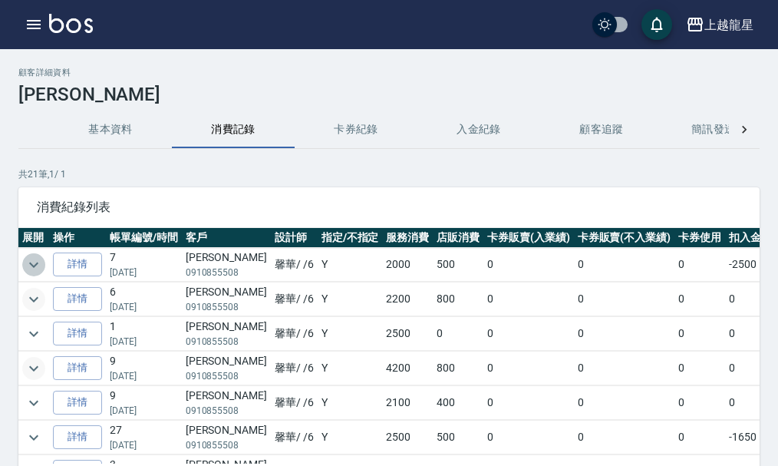
click at [31, 264] on icon "expand row" at bounding box center [33, 264] width 9 height 5
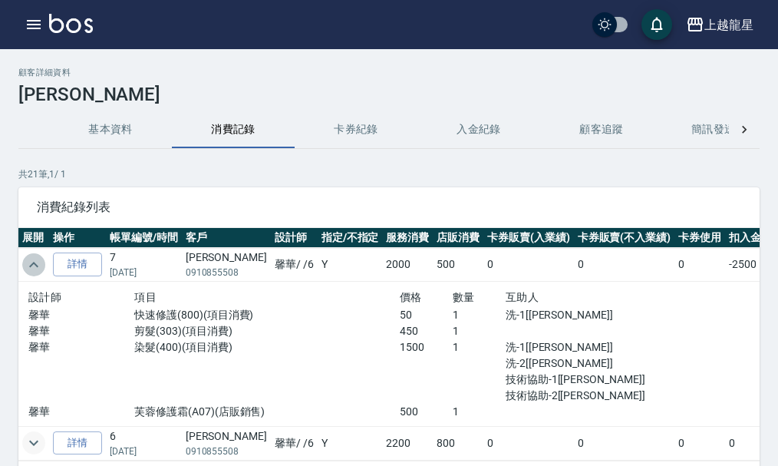
click at [31, 264] on icon "expand row" at bounding box center [33, 264] width 9 height 5
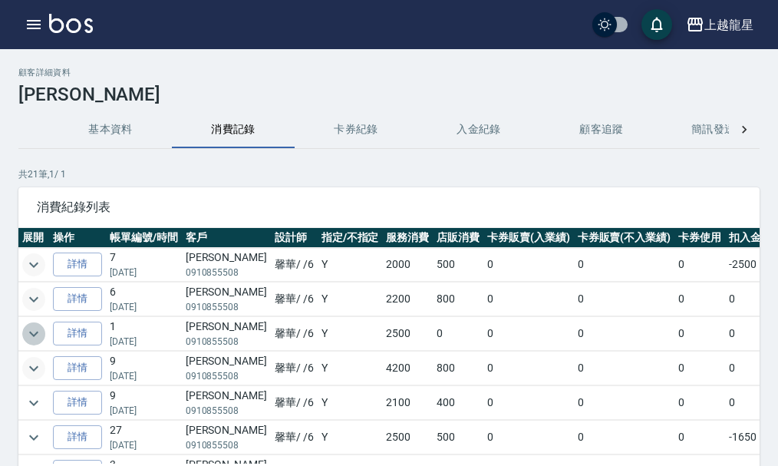
click at [37, 333] on icon "expand row" at bounding box center [33, 333] width 9 height 5
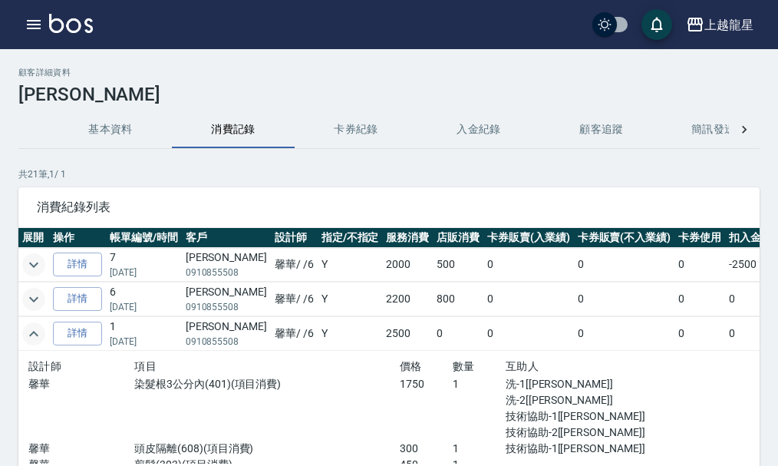
click at [37, 334] on icon "expand row" at bounding box center [33, 333] width 9 height 5
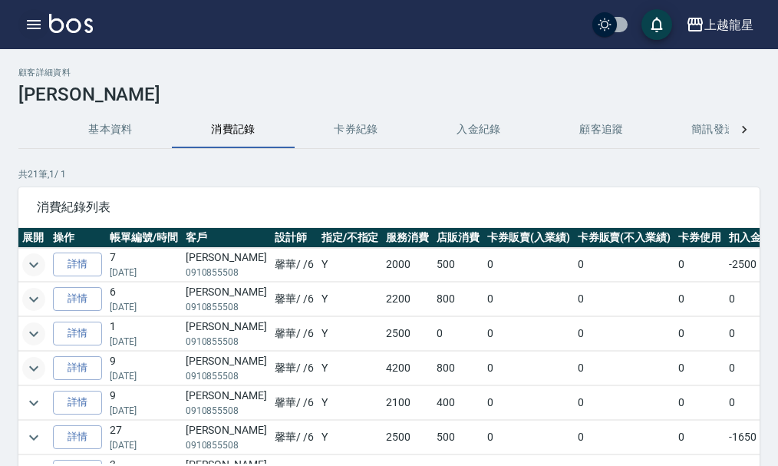
click at [35, 15] on button "button" at bounding box center [33, 24] width 31 height 31
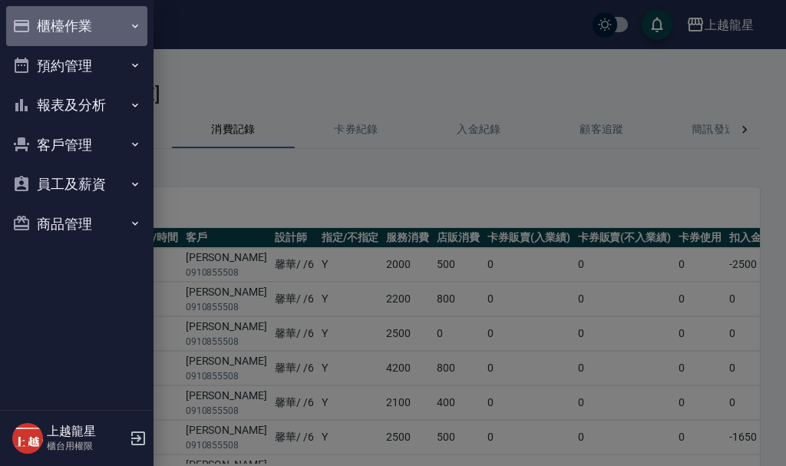
click at [35, 15] on button "櫃檯作業" at bounding box center [76, 26] width 141 height 40
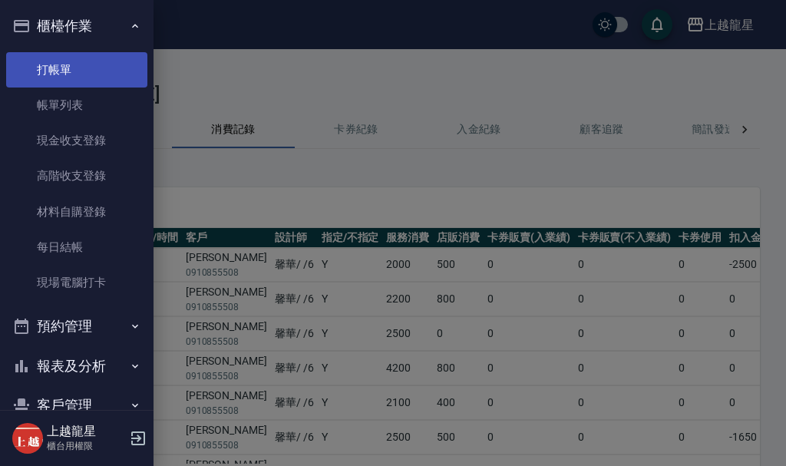
click at [81, 56] on link "打帳單" at bounding box center [76, 69] width 141 height 35
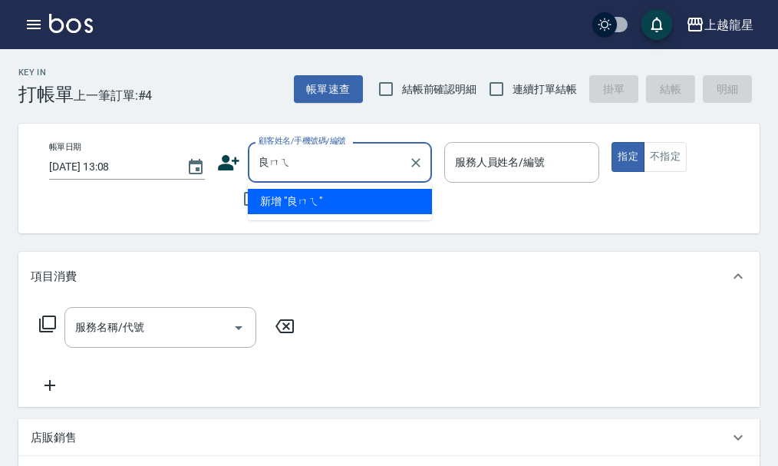
type input "良美"
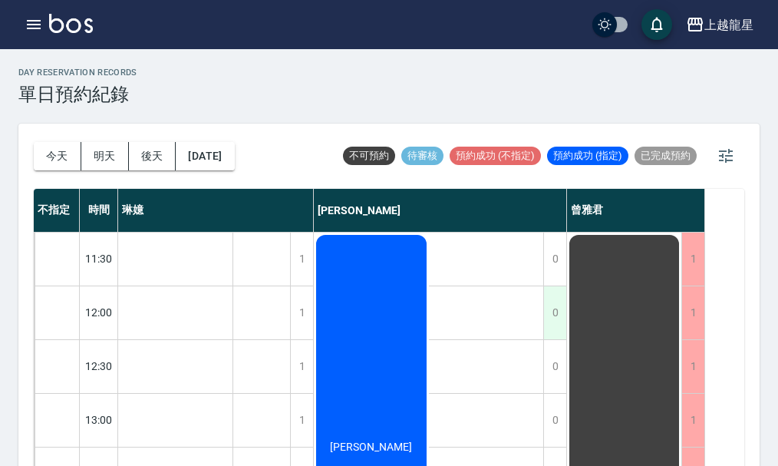
scroll to position [230, 0]
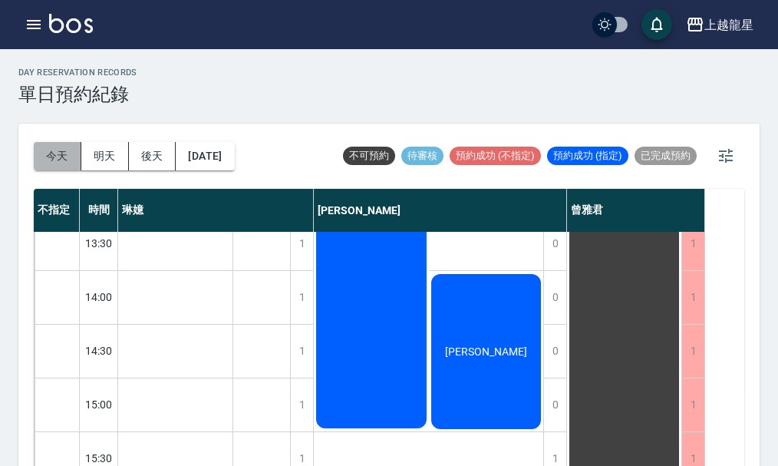
click at [61, 156] on button "今天" at bounding box center [58, 156] width 48 height 28
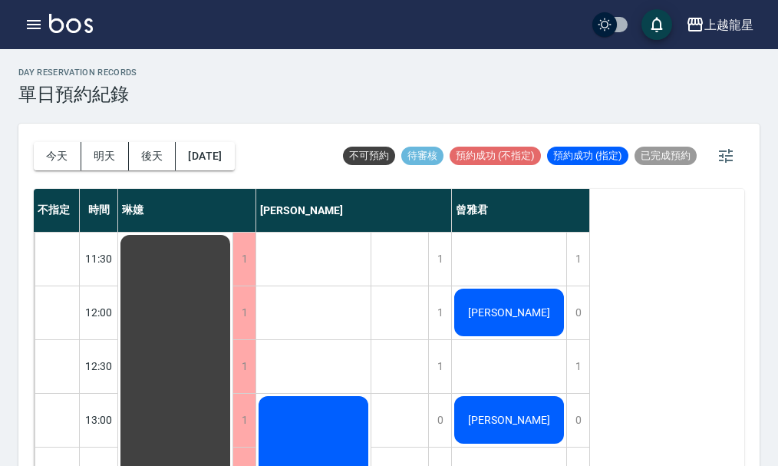
click at [506, 312] on span "楊建庭" at bounding box center [509, 312] width 88 height 12
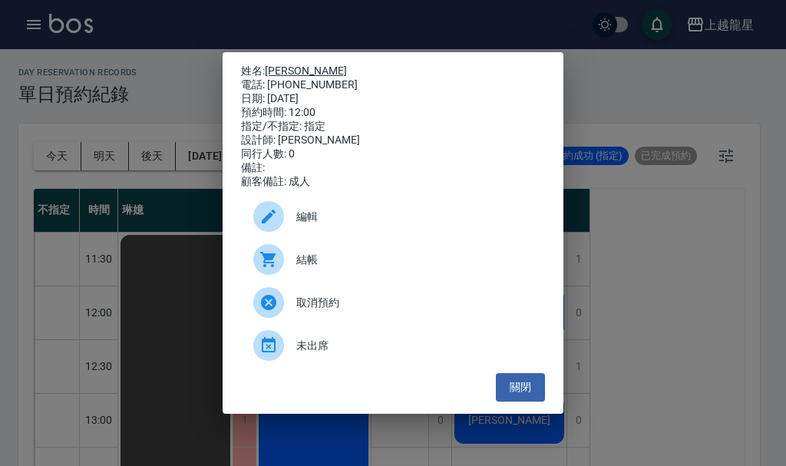
click at [272, 65] on link "楊建庭" at bounding box center [306, 70] width 82 height 12
drag, startPoint x: 267, startPoint y: 77, endPoint x: 337, endPoint y: 84, distance: 70.1
click at [373, 78] on div "電話: [PHONE_NUMBER]" at bounding box center [393, 85] width 304 height 14
copy div "0910391798"
